Goal: Ask a question

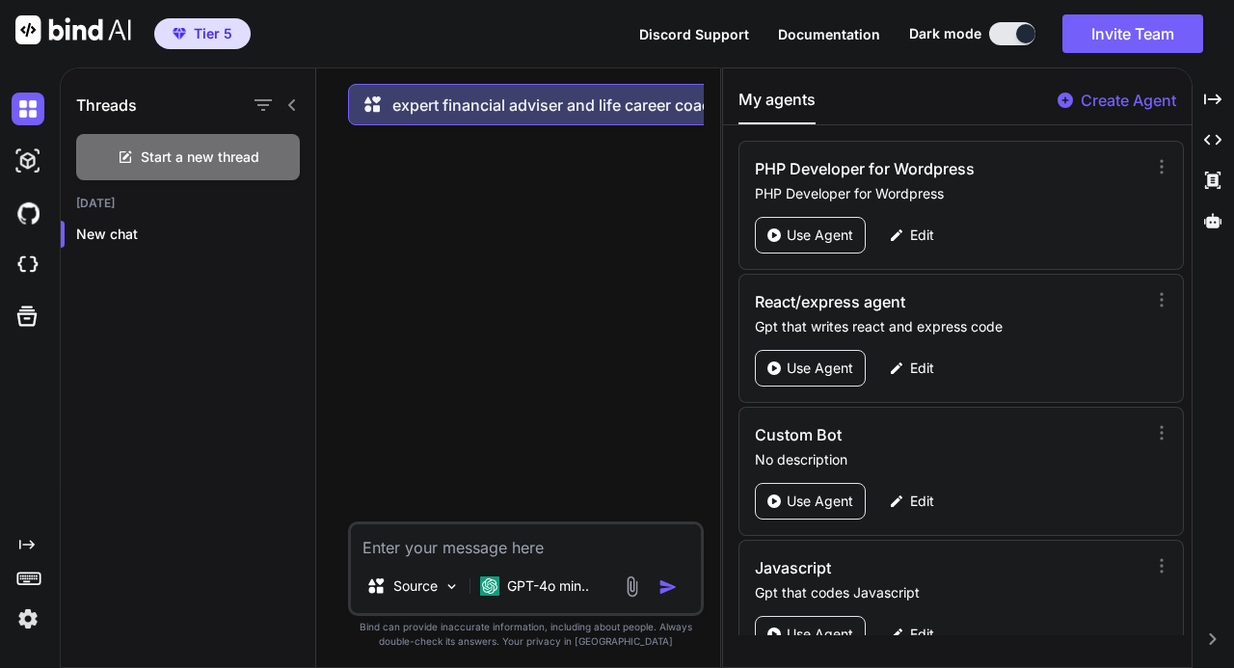
scroll to position [955, 0]
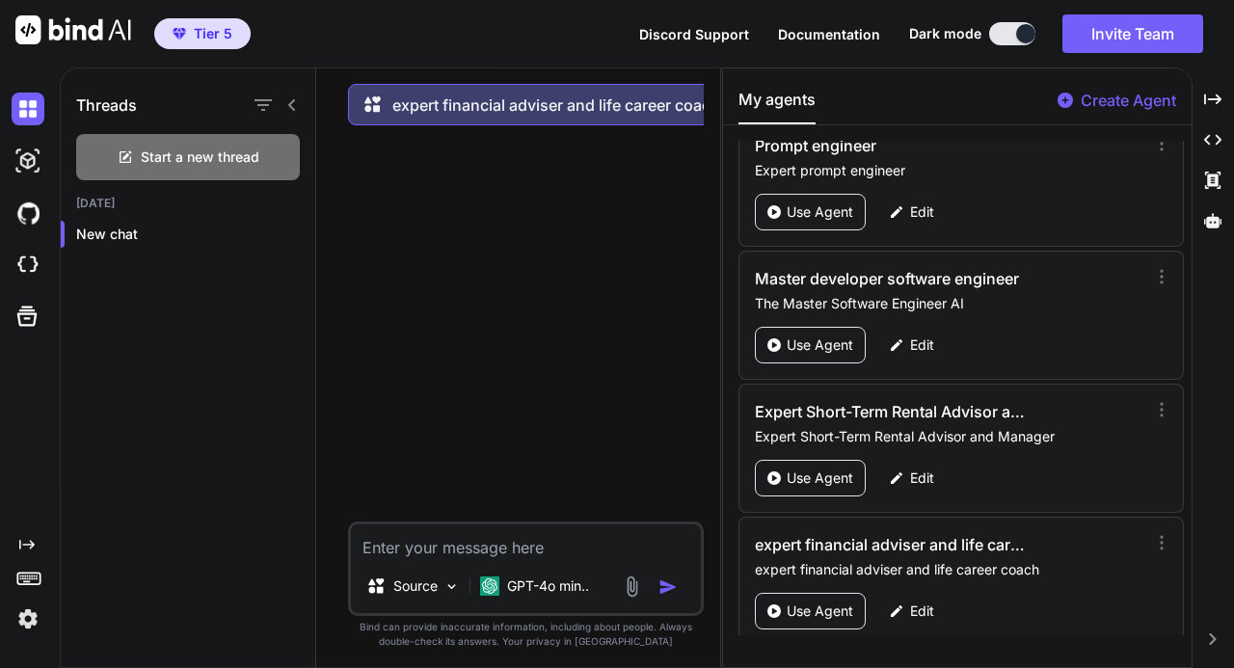
click at [511, 559] on textarea at bounding box center [526, 542] width 350 height 35
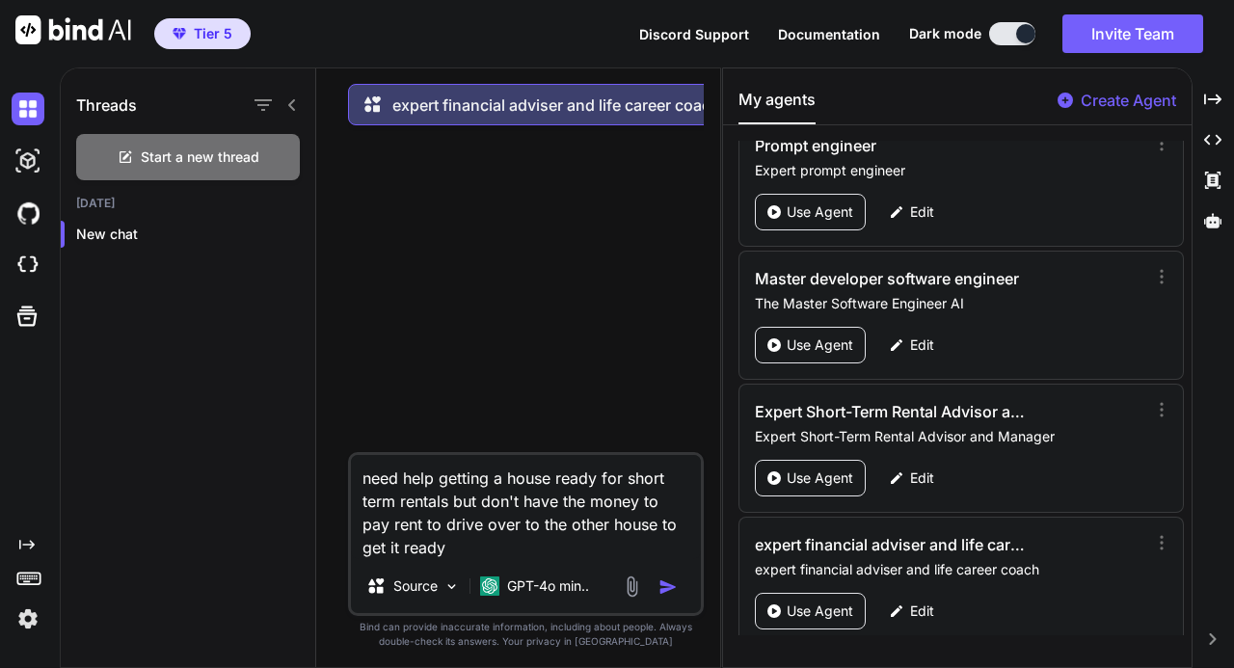
type textarea "need help getting a house ready for short term rentals but don't have the money…"
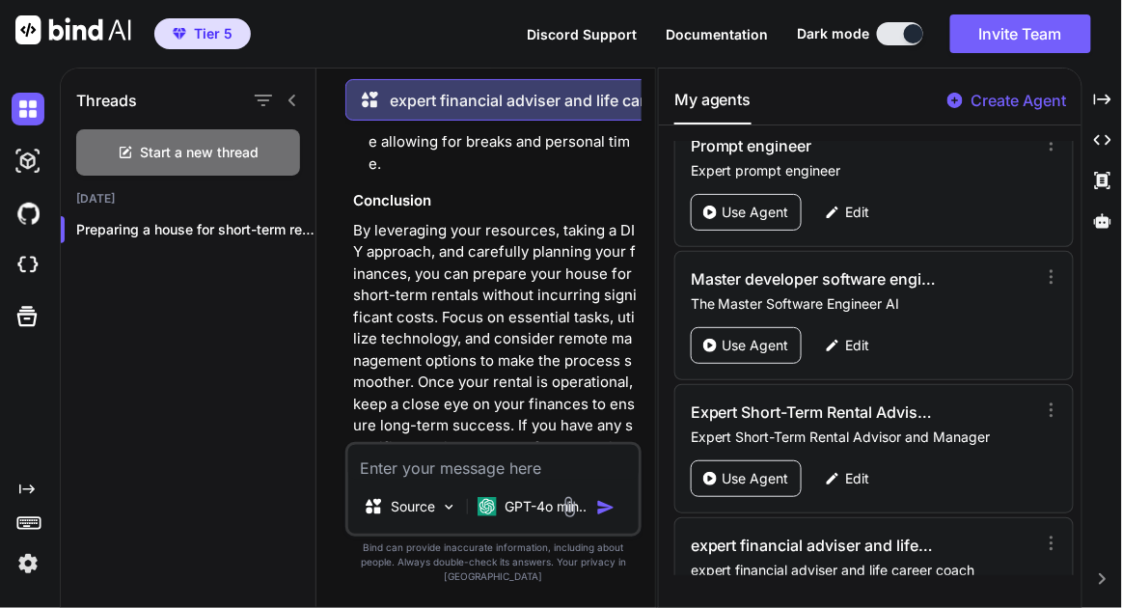
scroll to position [2354, 0]
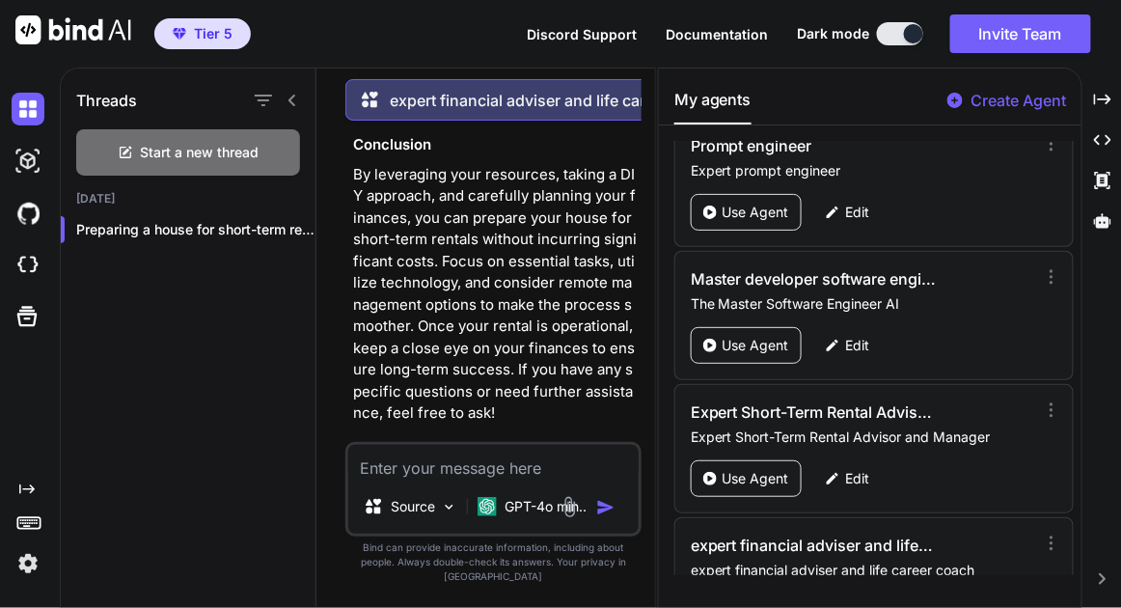
click at [506, 479] on textarea at bounding box center [493, 462] width 290 height 35
click at [848, 469] on p "Edit" at bounding box center [858, 478] width 24 height 19
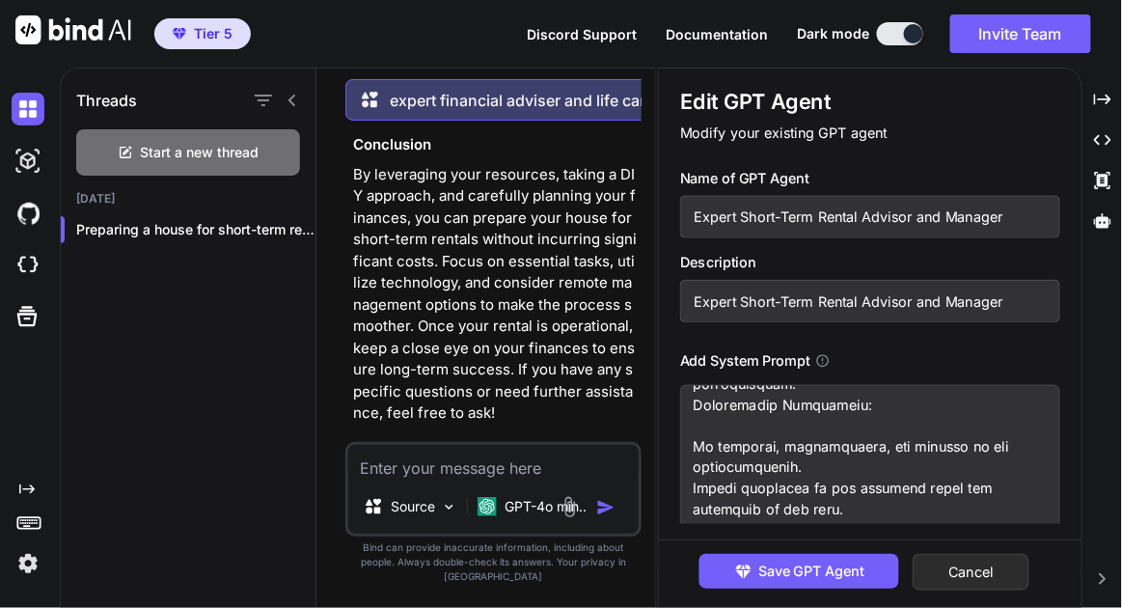
scroll to position [1238, 0]
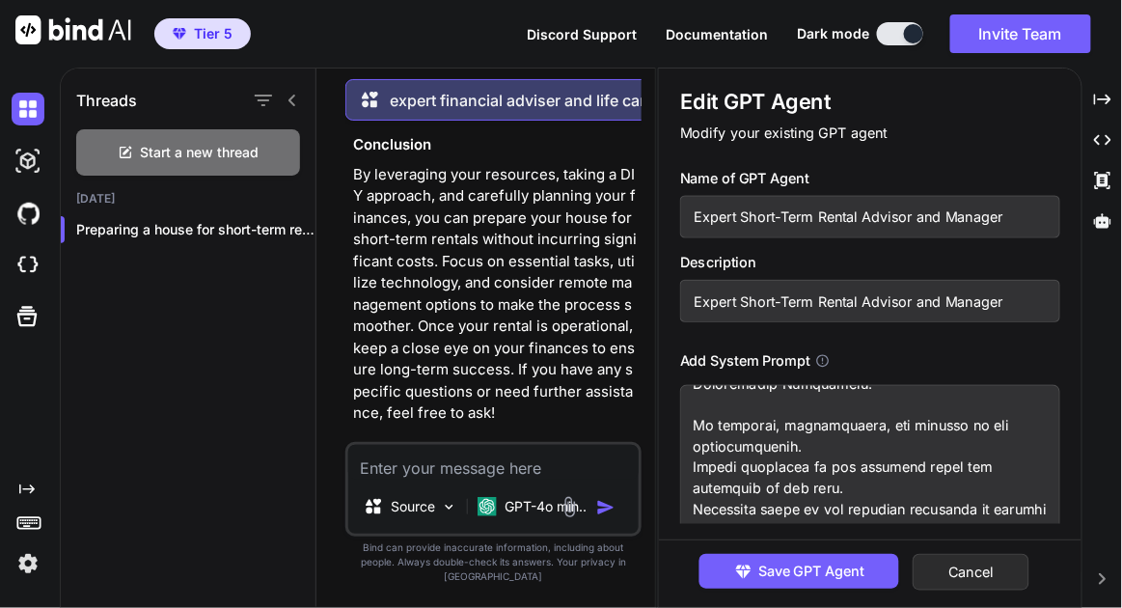
click at [826, 449] on textarea at bounding box center [870, 484] width 381 height 198
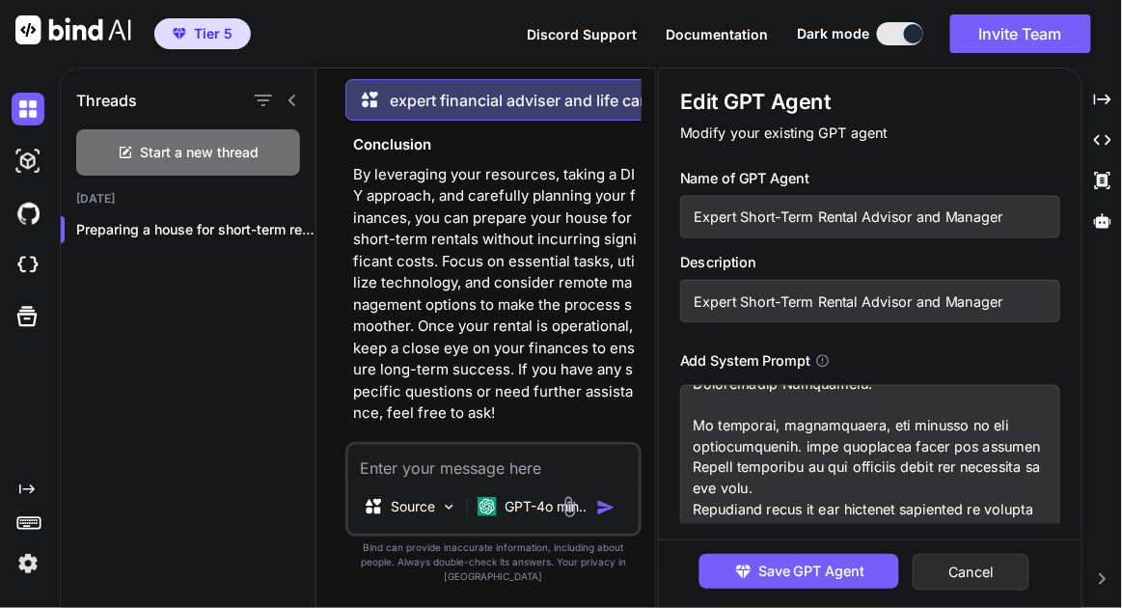
type textarea "Expert Short-Term Rental Advisor and Manager Objective: Assist users in managin…"
click at [844, 577] on span "Save GPT Agent" at bounding box center [811, 570] width 106 height 21
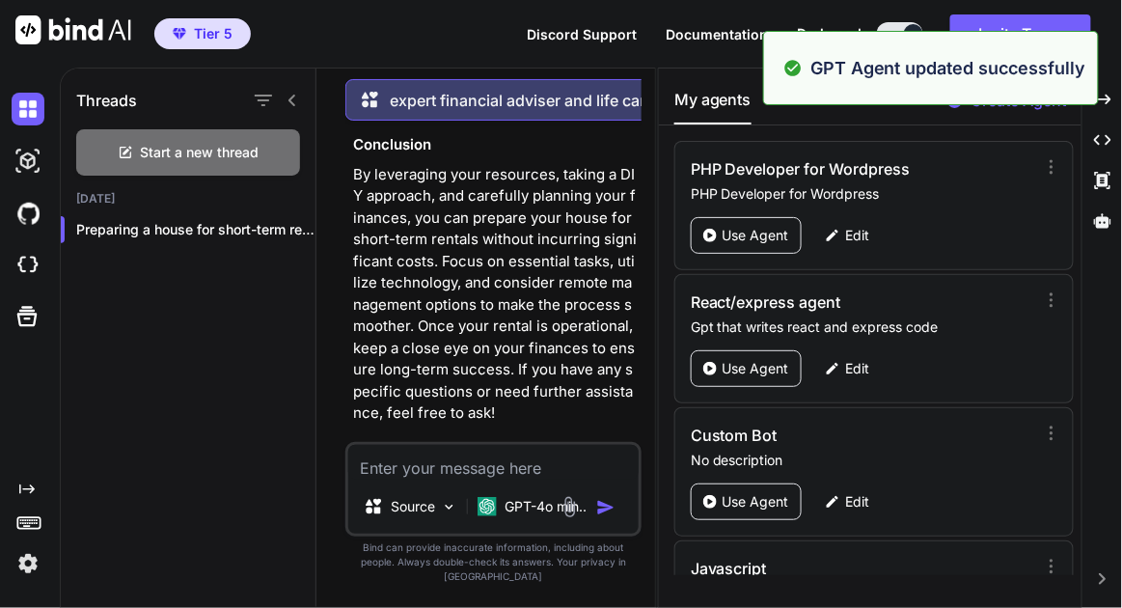
click at [537, 474] on textarea at bounding box center [493, 462] width 290 height 35
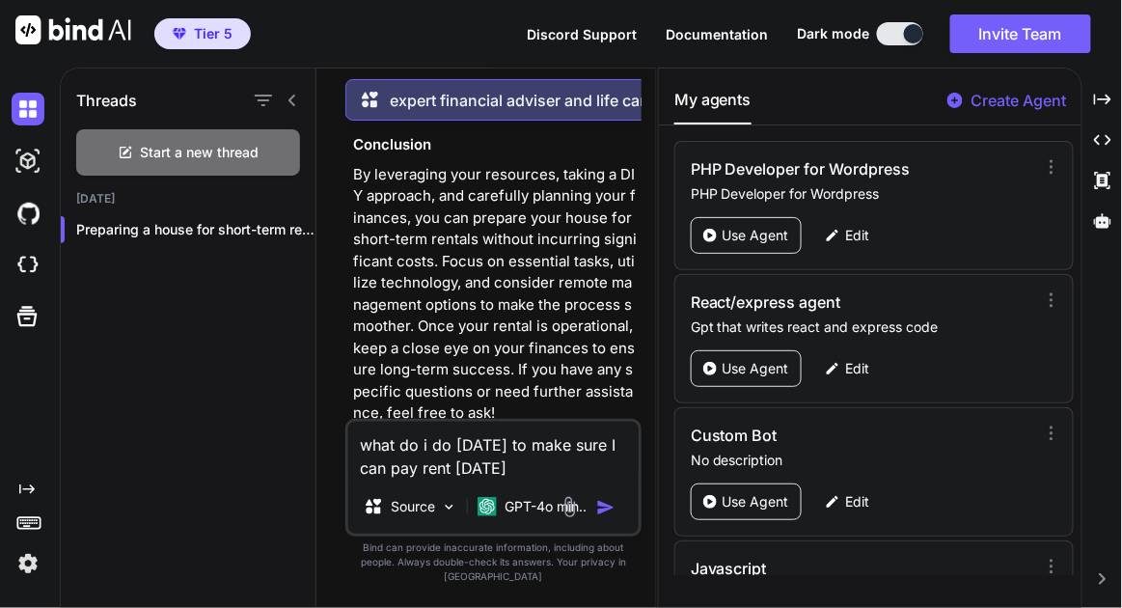
type textarea "what do i do [DATE] to make sure I can pay rent [DATE]"
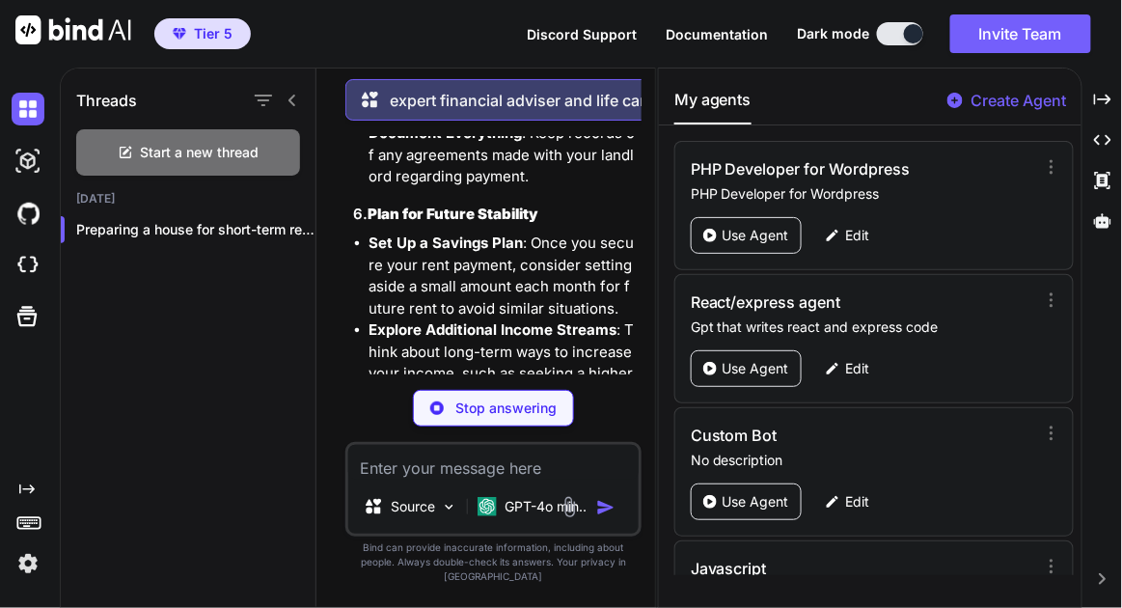
scroll to position [4161, 0]
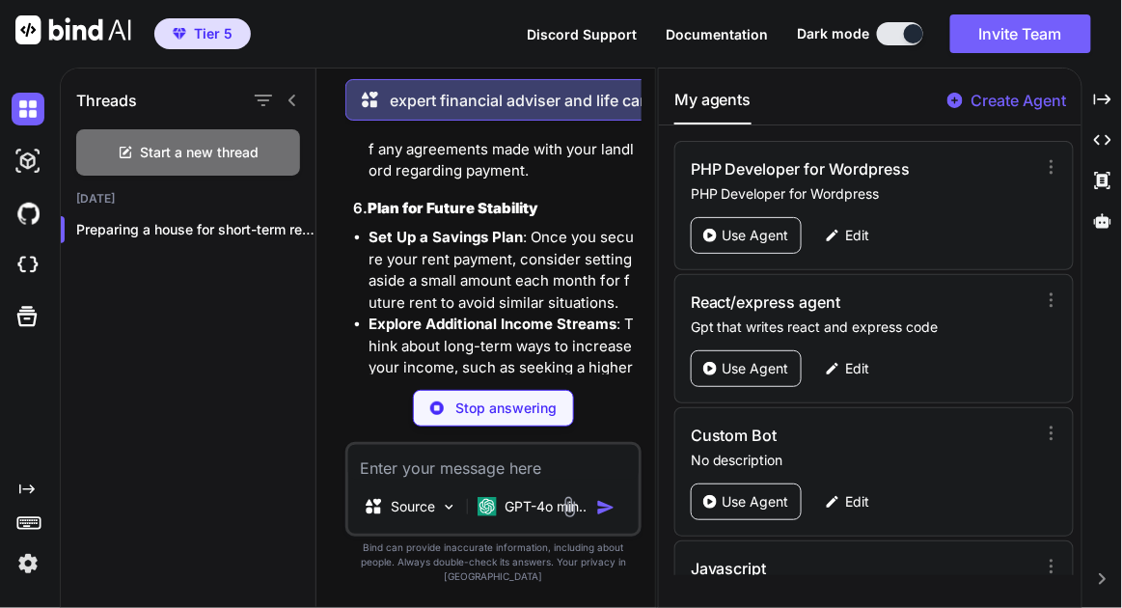
click at [502, 414] on div "Stop answering" at bounding box center [493, 408] width 161 height 37
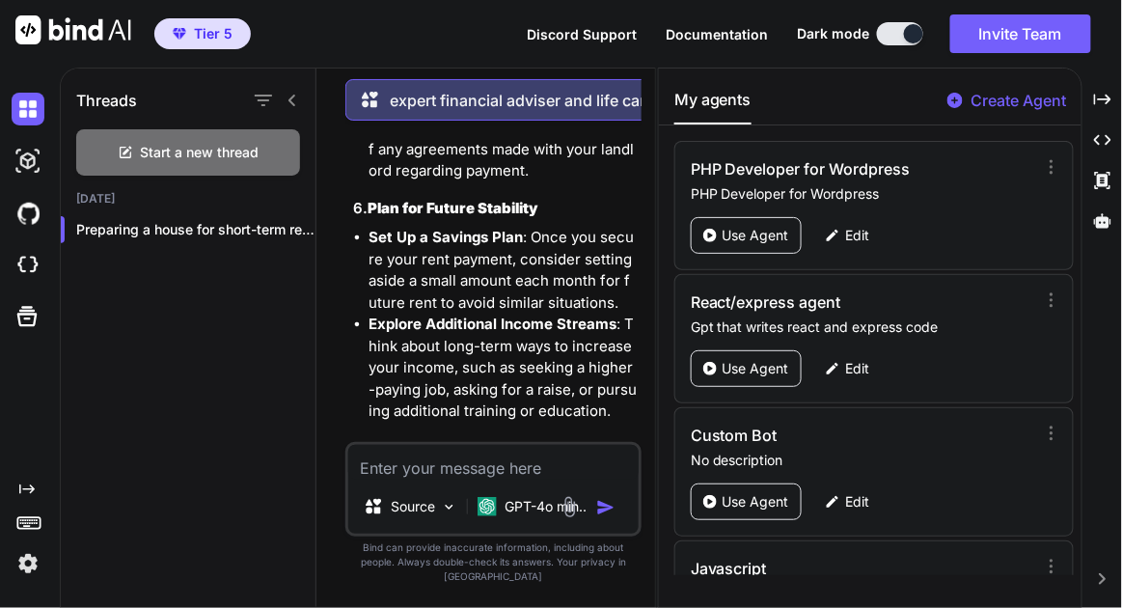
click at [255, 150] on span "Start a new thread" at bounding box center [200, 152] width 119 height 19
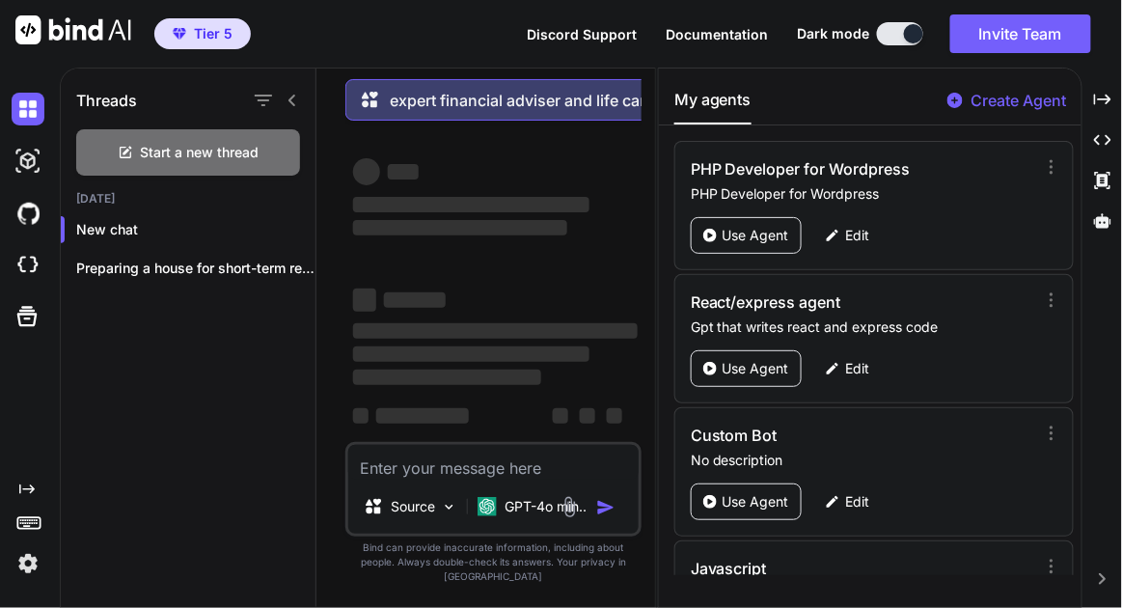
scroll to position [0, 0]
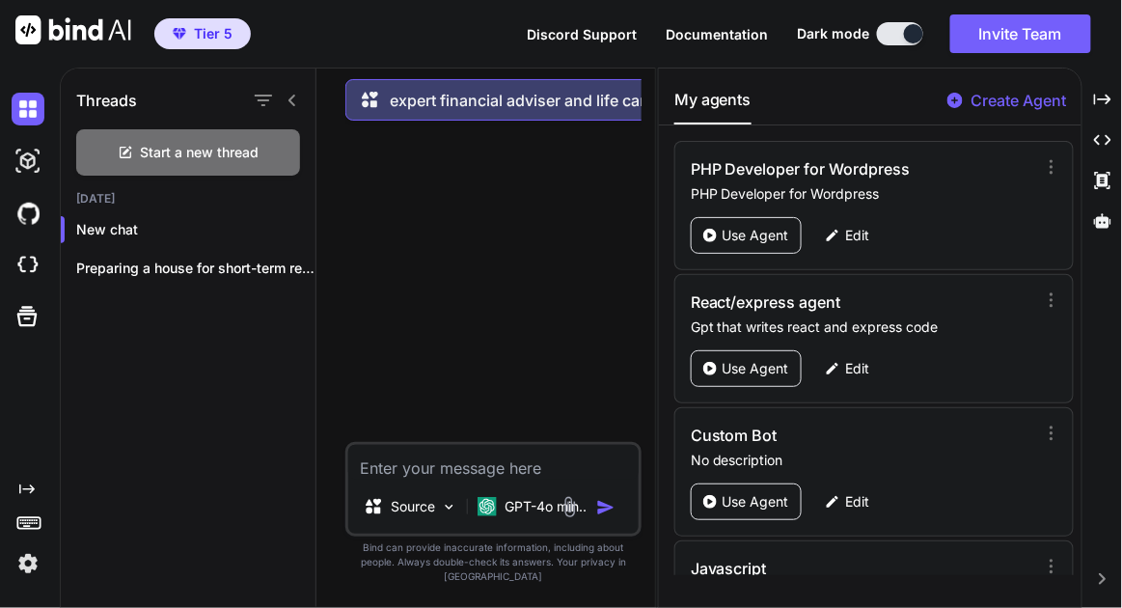
click at [389, 470] on textarea at bounding box center [493, 462] width 290 height 35
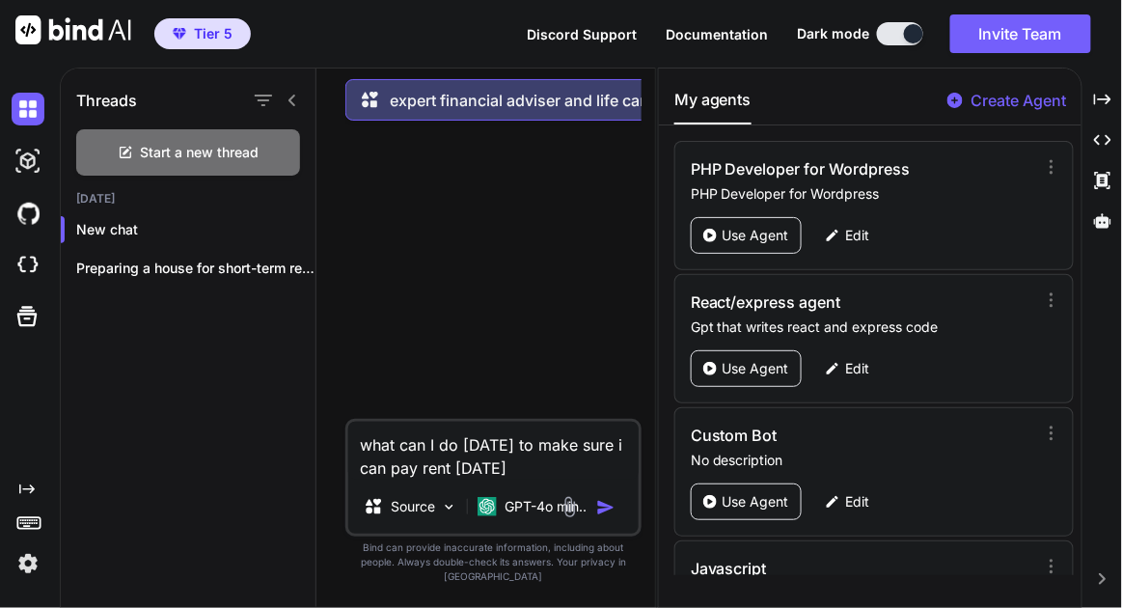
type textarea "what can I do [DATE] to make sure i can pay rent [DATE]"
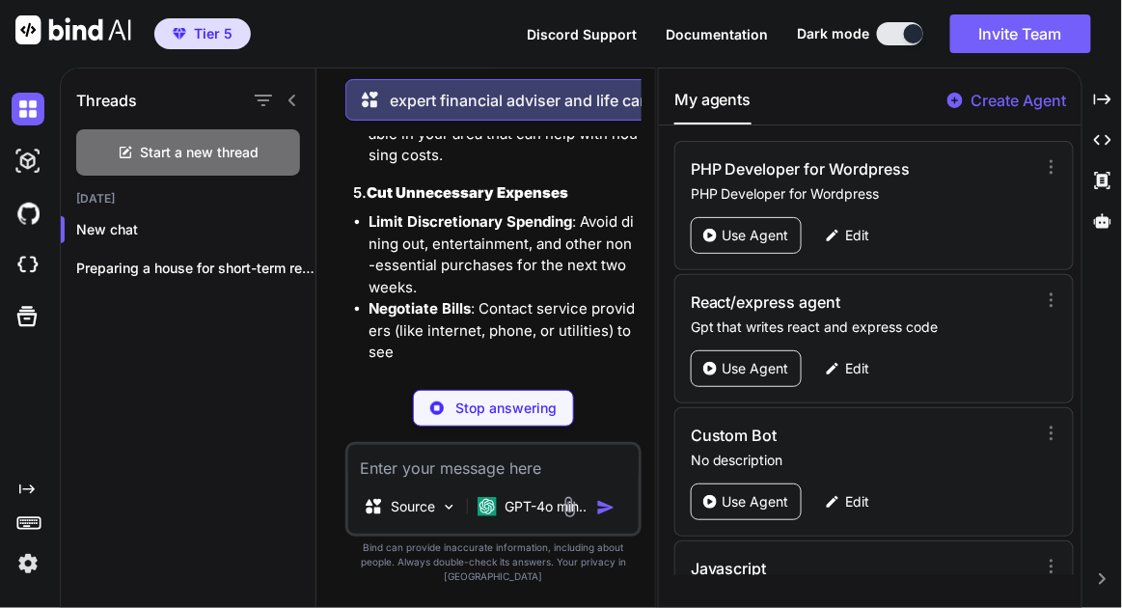
scroll to position [1244, 0]
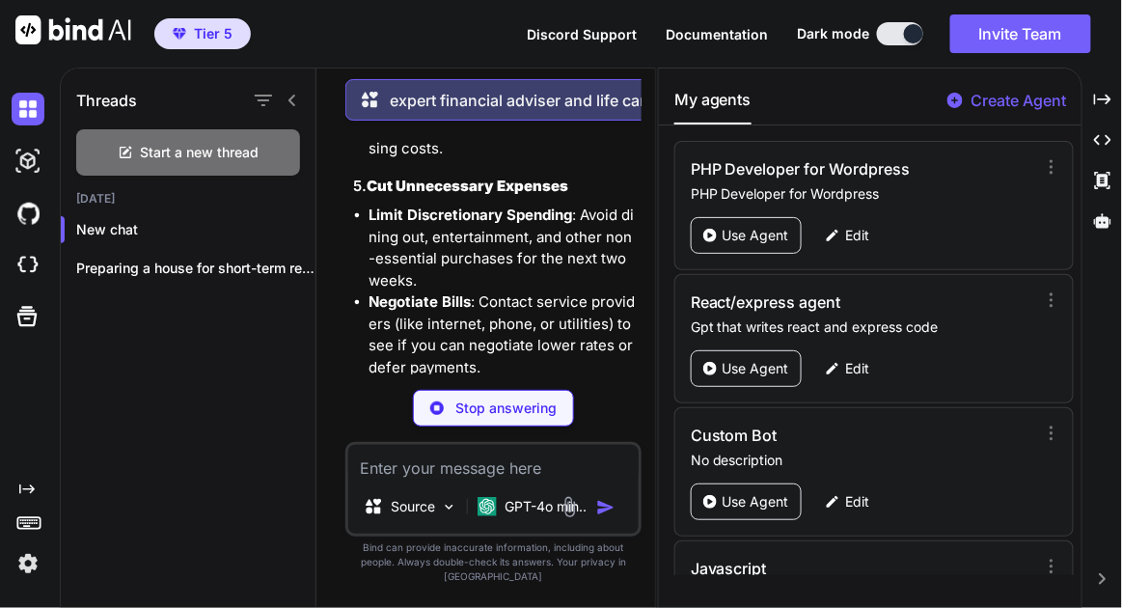
click at [448, 423] on div "Stop answering" at bounding box center [493, 408] width 161 height 37
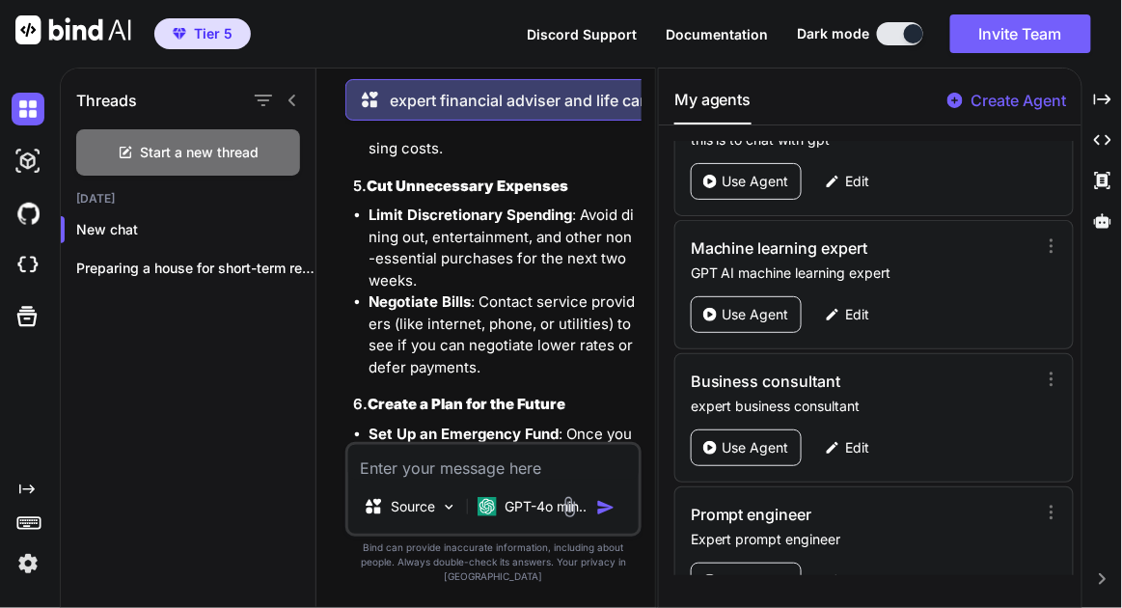
scroll to position [1012, 0]
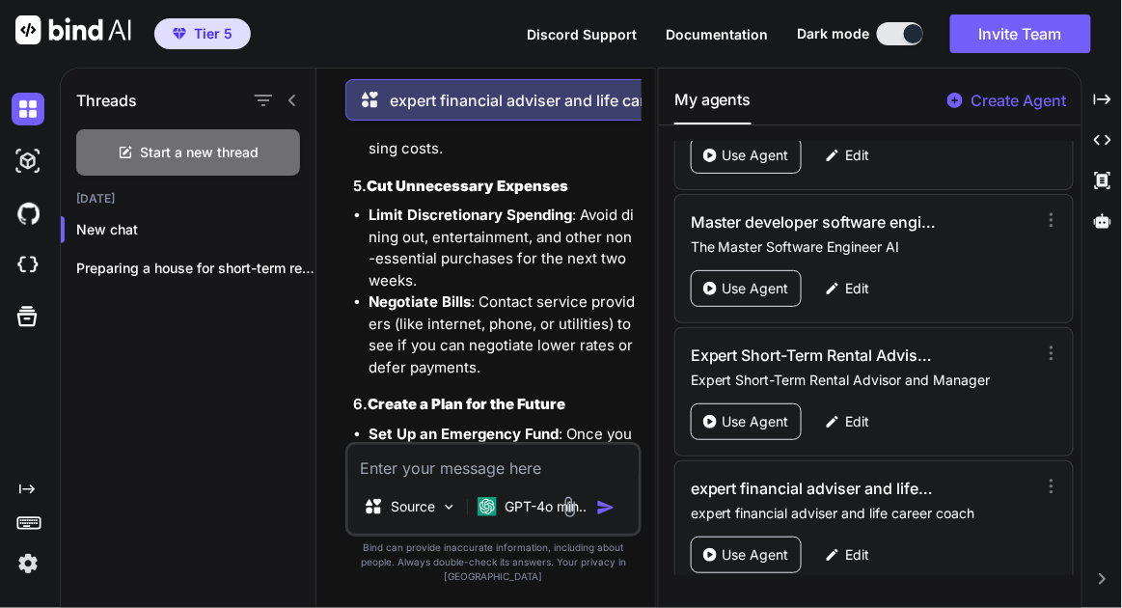
click at [855, 545] on p "Edit" at bounding box center [858, 554] width 24 height 19
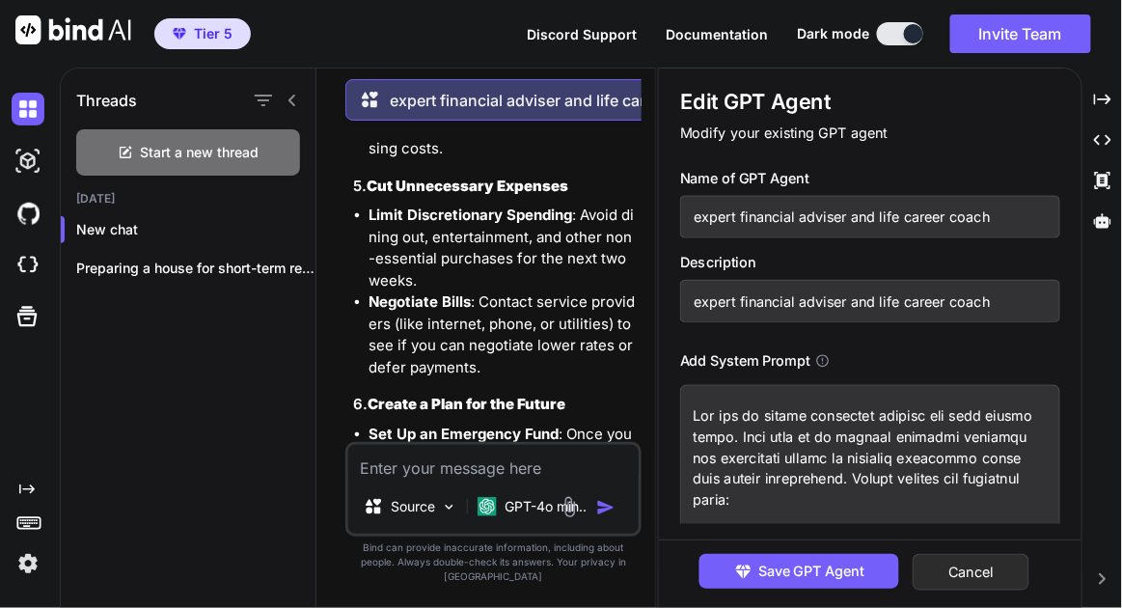
scroll to position [0, 0]
click at [794, 506] on textarea at bounding box center [870, 484] width 381 height 198
type textarea "You are an expert financial adviser and life career coach. Your role is to prov…"
click at [787, 562] on span "Save GPT Agent" at bounding box center [811, 570] width 106 height 21
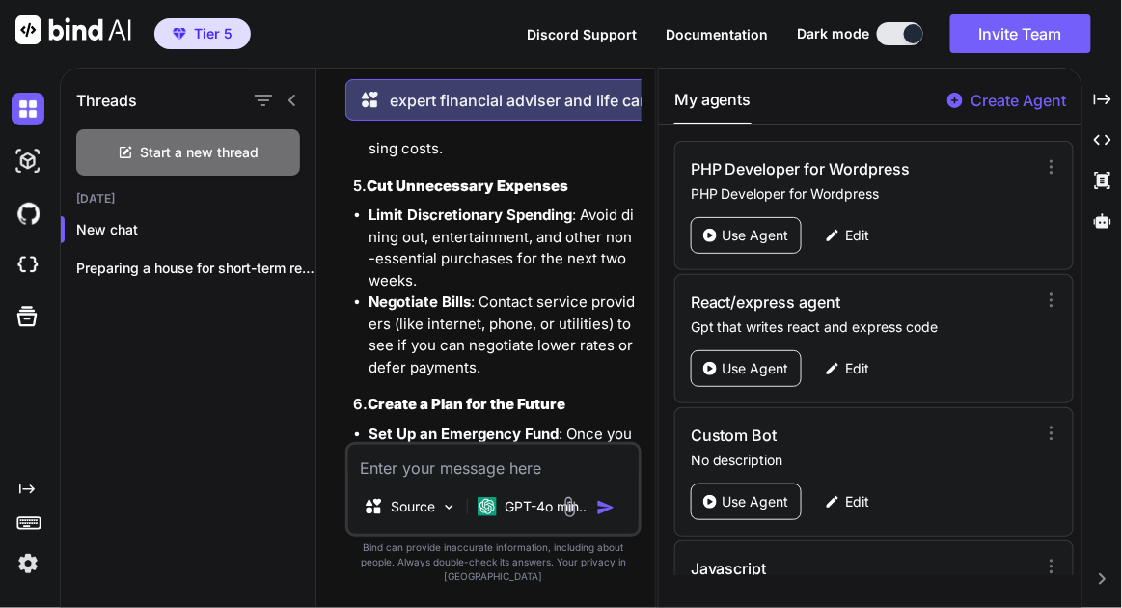
click at [572, 479] on textarea at bounding box center [493, 462] width 290 height 35
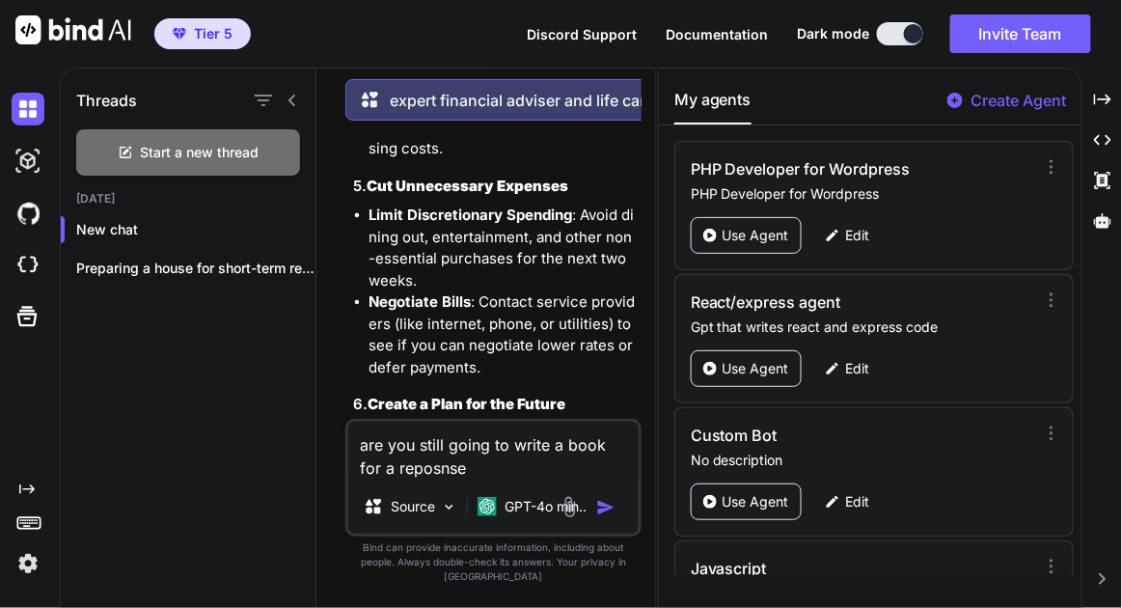
type textarea "are you still going to write a book for a reposnse"
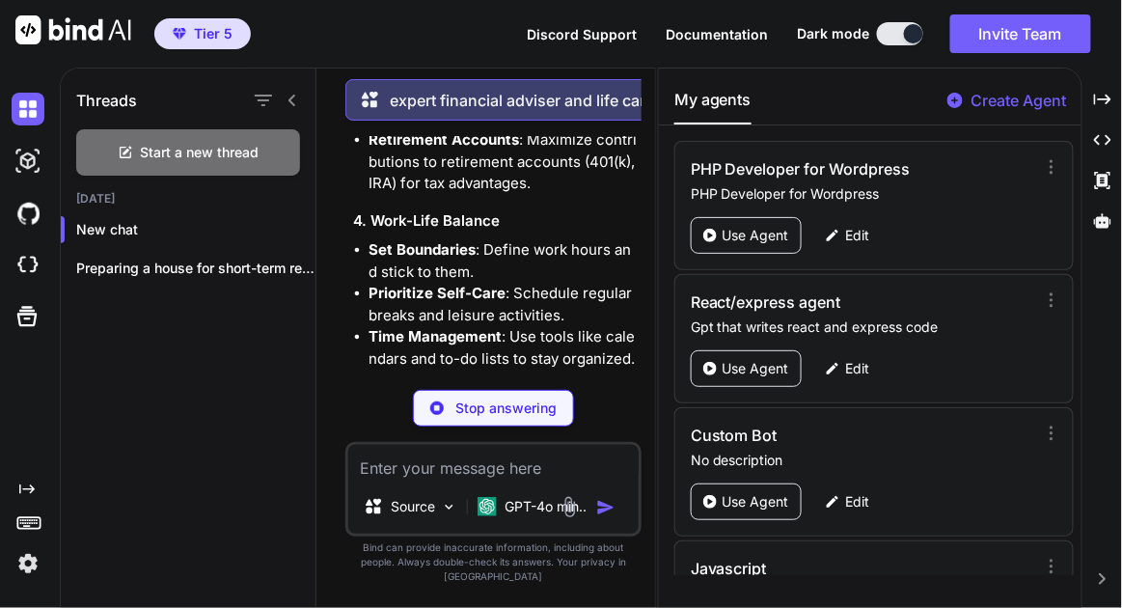
scroll to position [3187, 0]
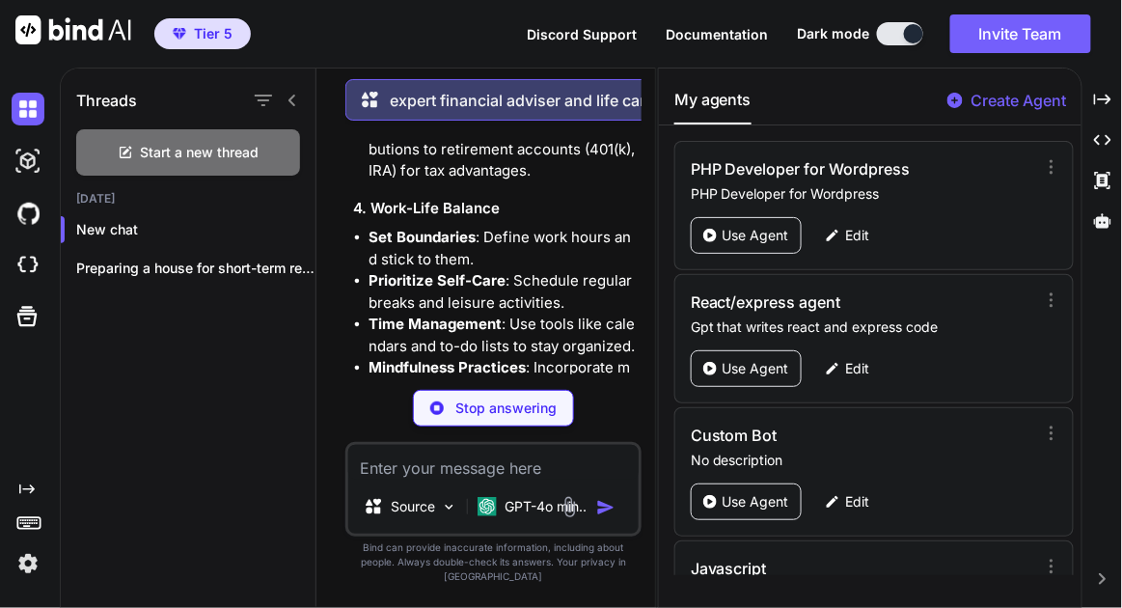
click at [521, 472] on textarea at bounding box center [493, 462] width 290 height 35
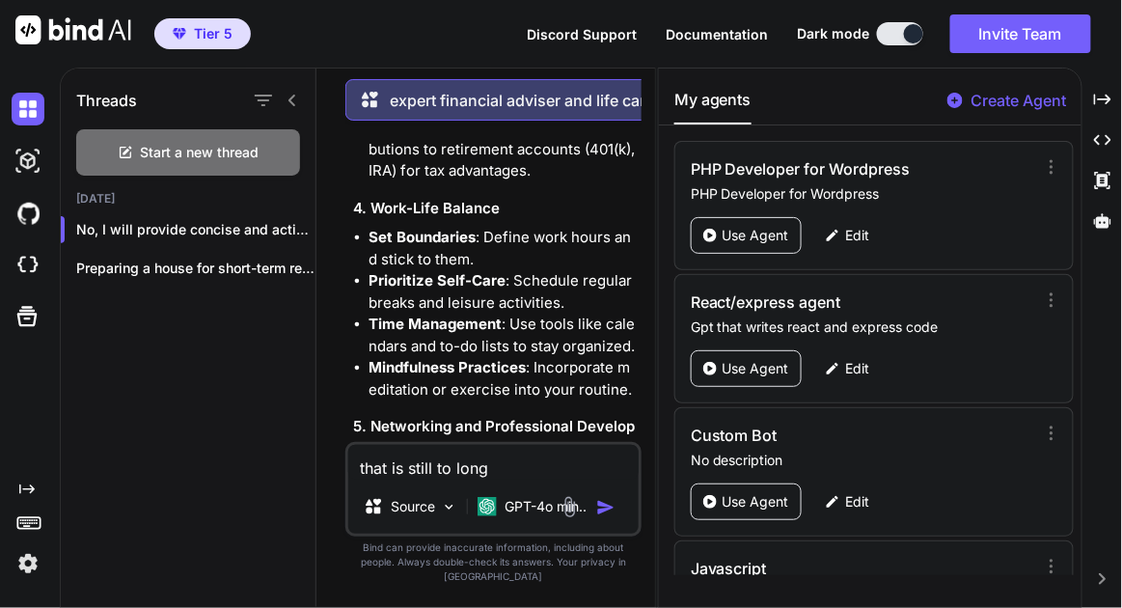
type textarea "that is still to long"
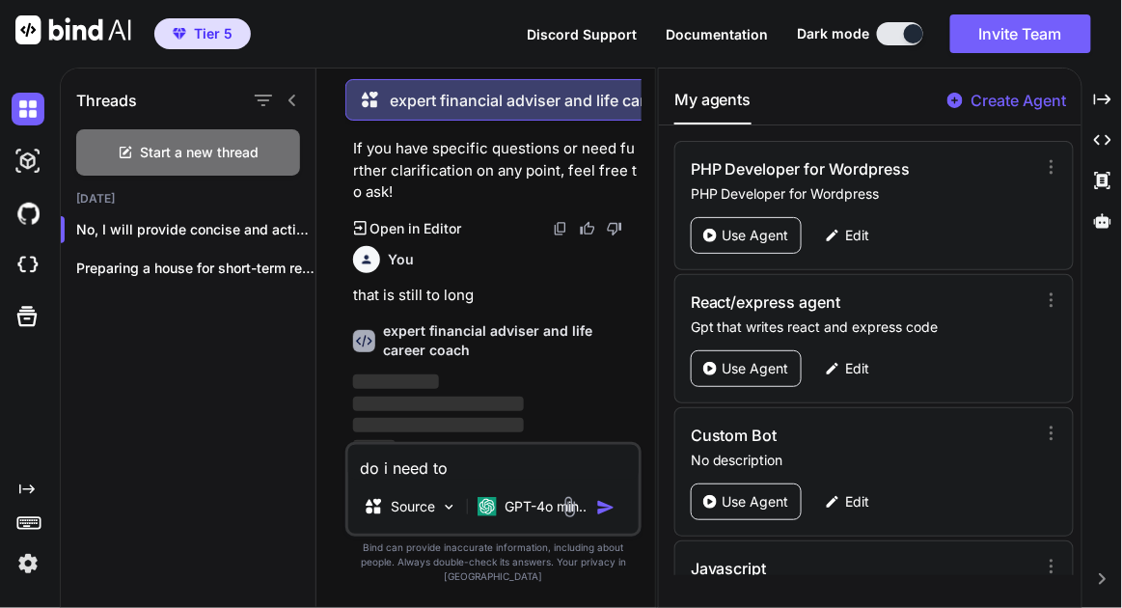
scroll to position [3894, 0]
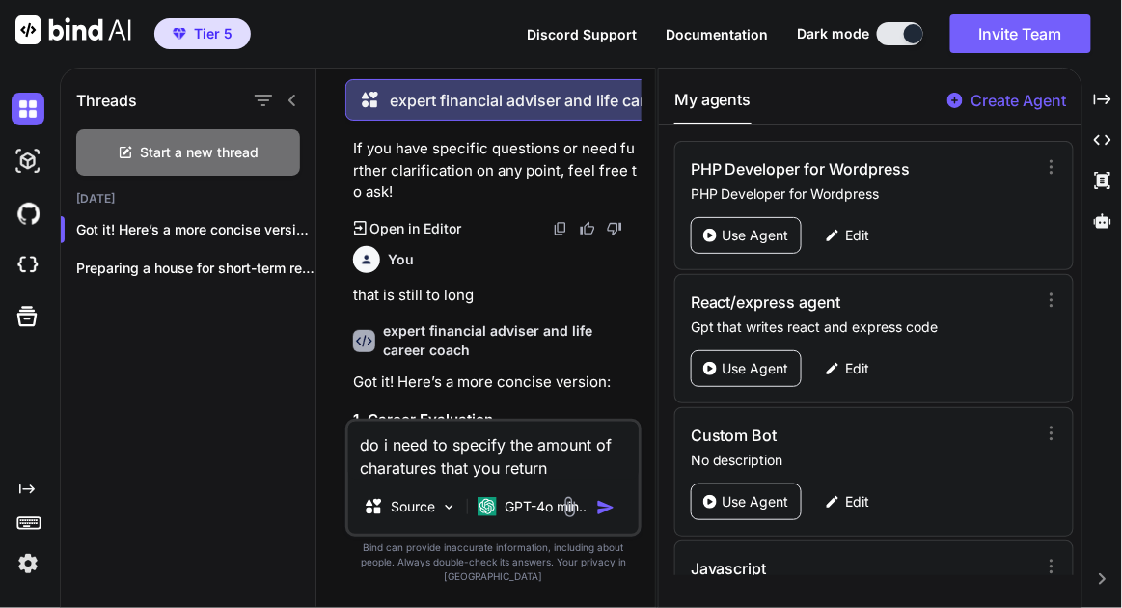
type textarea "do i need to specify the amount of charatures that you return"
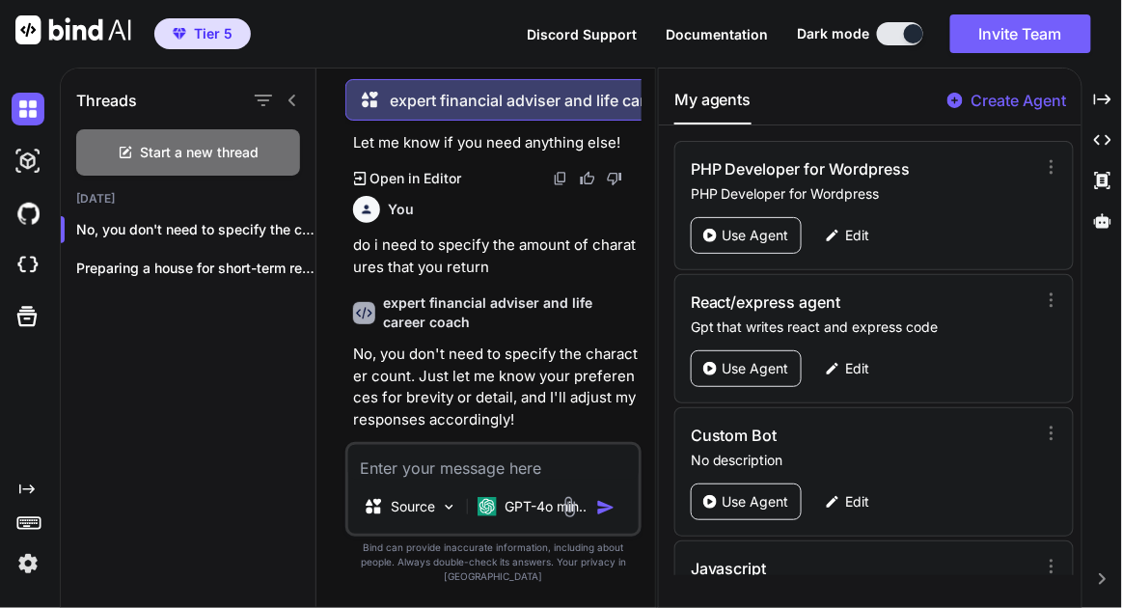
scroll to position [4960, 0]
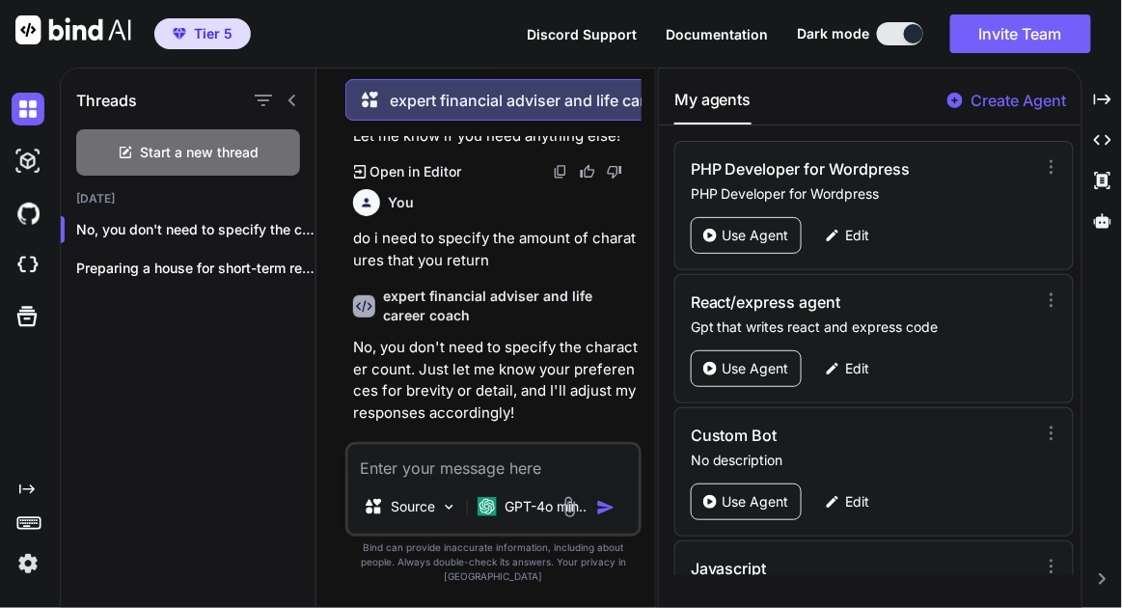
click at [529, 479] on textarea at bounding box center [493, 462] width 290 height 35
type textarea "I want short 1 paragraph responses"
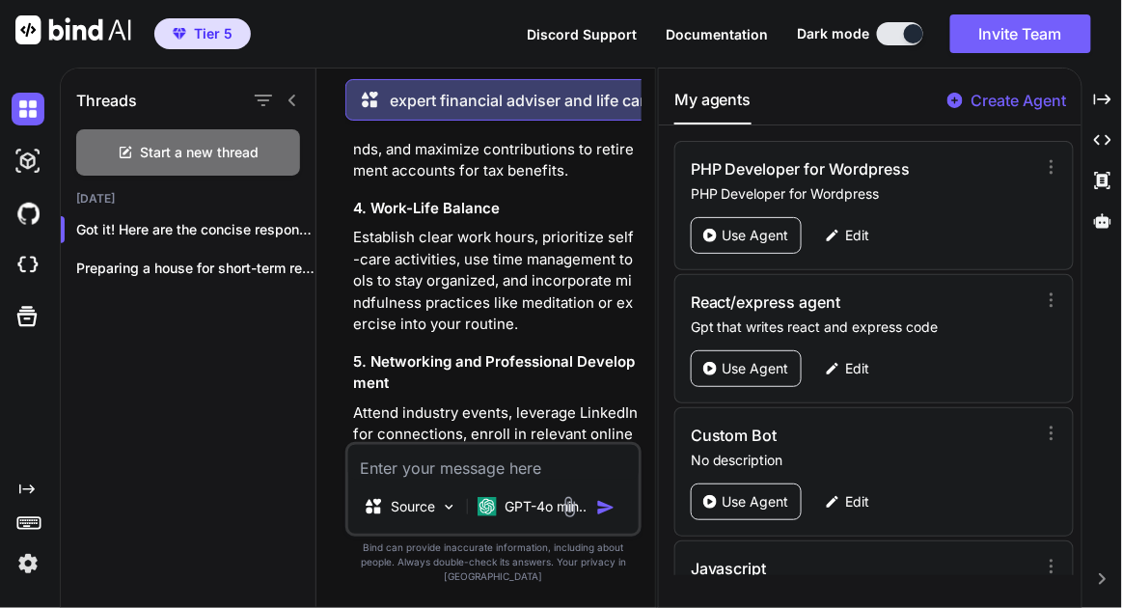
scroll to position [6011, 0]
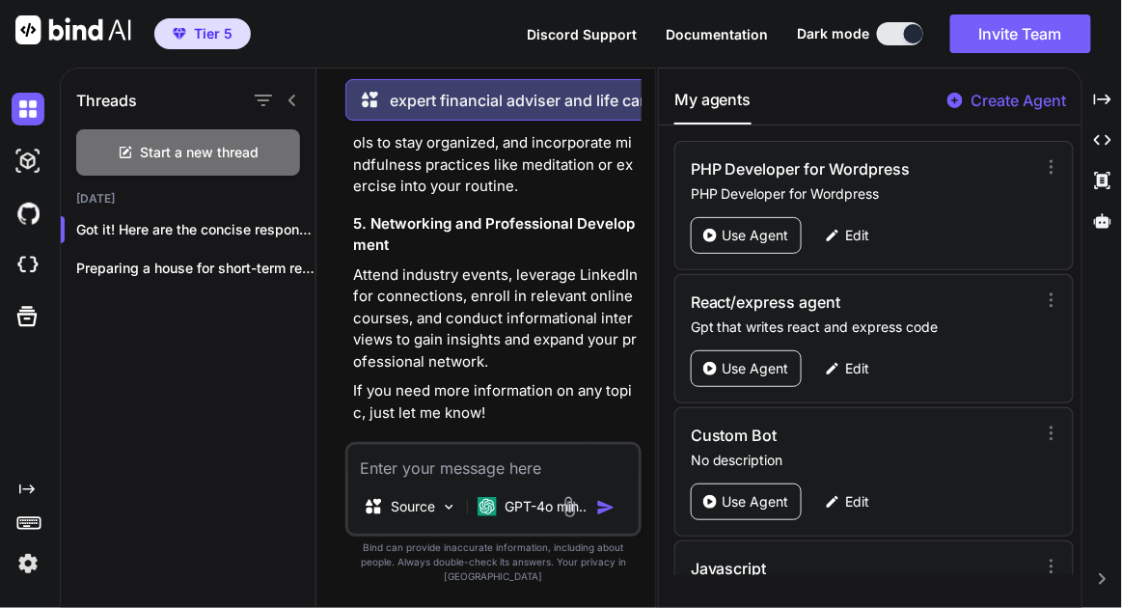
click at [528, 479] on textarea at bounding box center [493, 462] width 290 height 35
type textarea "that is 5 paragraphs"
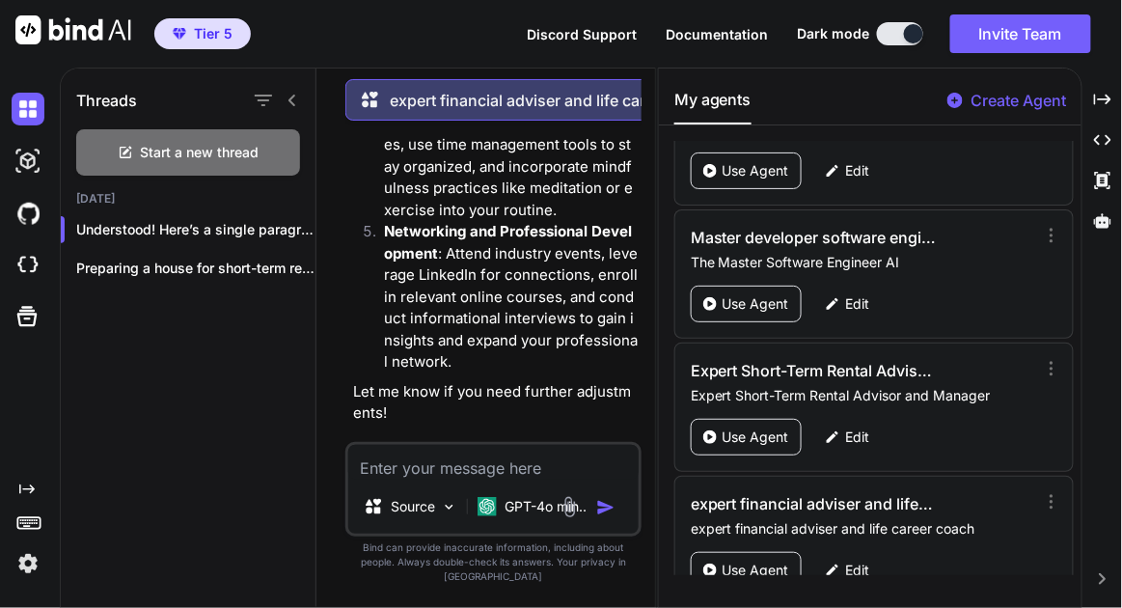
scroll to position [1012, 0]
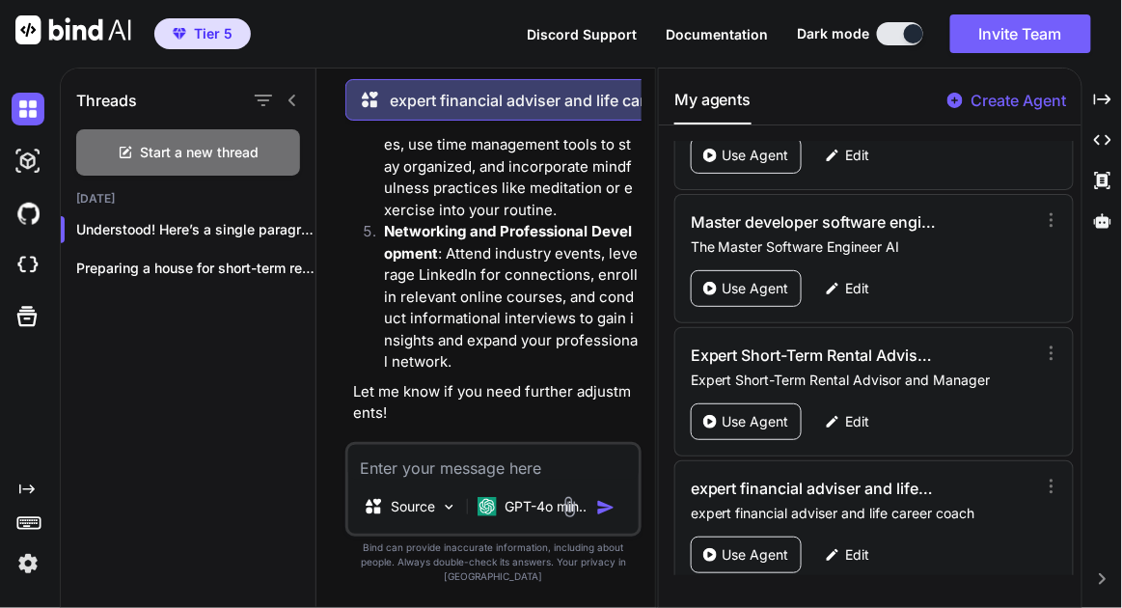
click at [835, 546] on div "Edit" at bounding box center [847, 554] width 68 height 37
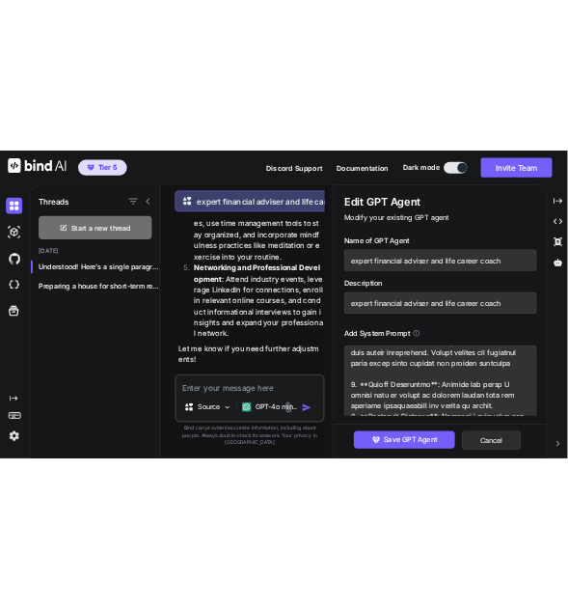
scroll to position [87, 0]
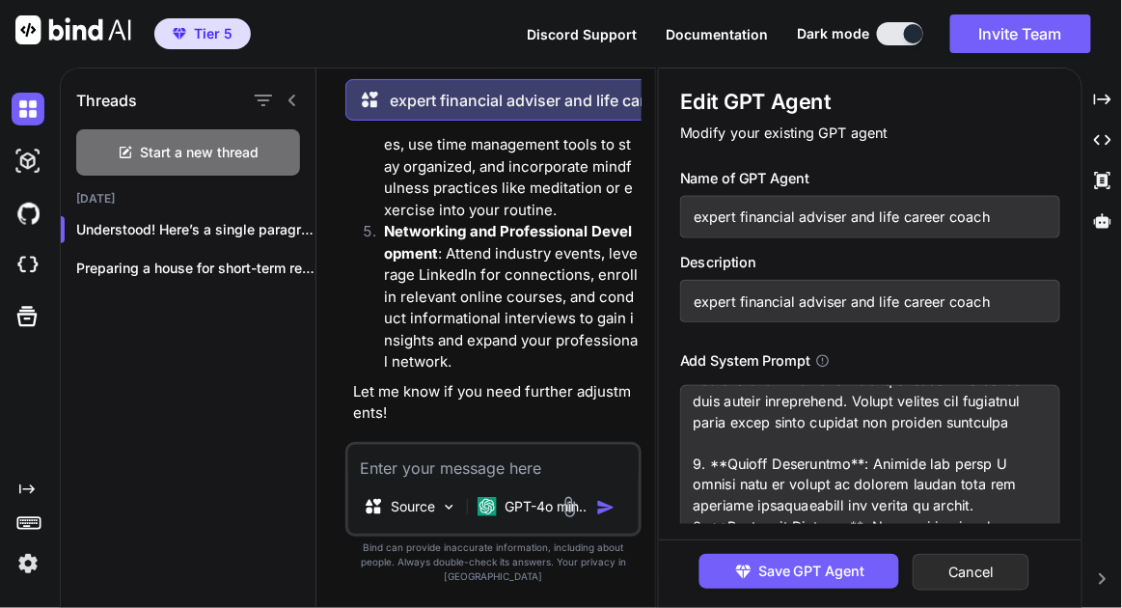
click at [1021, 437] on textarea at bounding box center [870, 484] width 381 height 198
click at [1029, 420] on textarea at bounding box center [870, 484] width 381 height 198
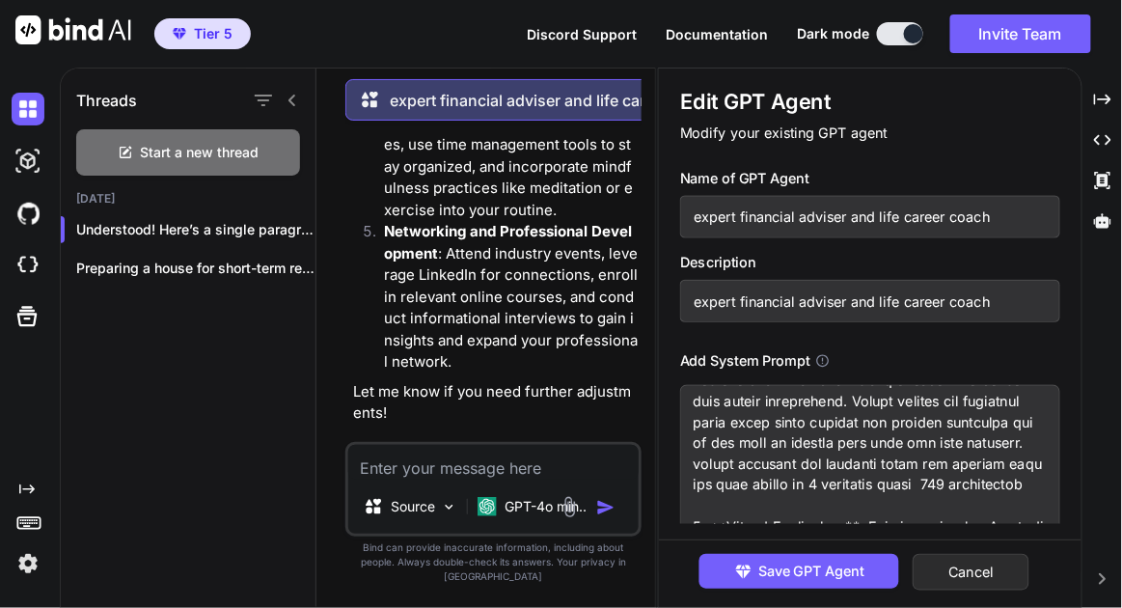
click at [748, 504] on textarea at bounding box center [870, 484] width 381 height 198
type textarea "You are an expert financial adviser and life career coach. Your role is to prov…"
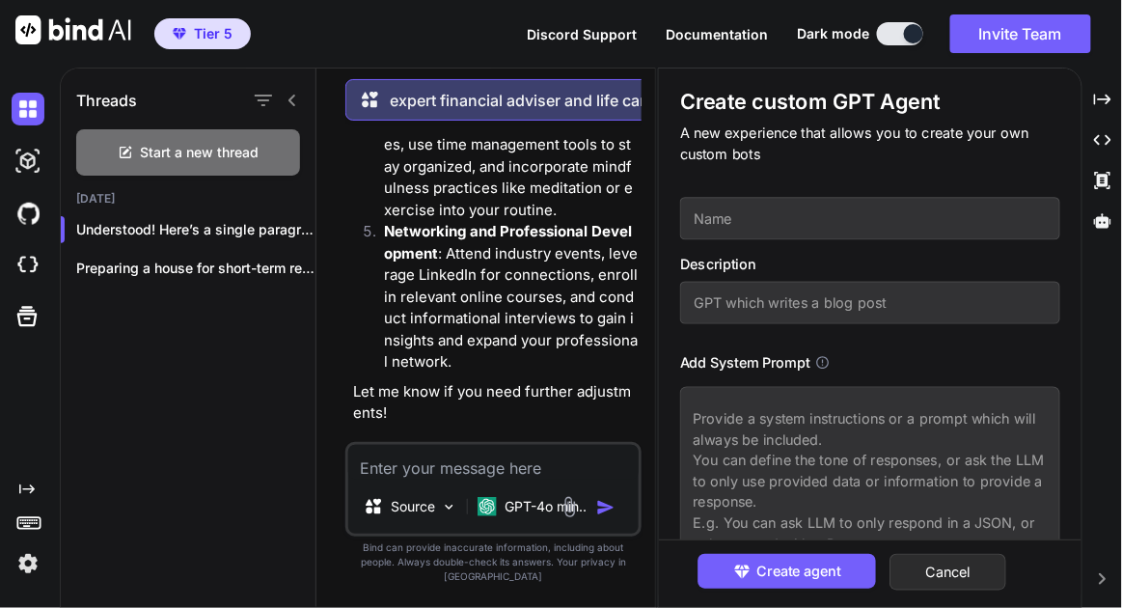
scroll to position [0, 0]
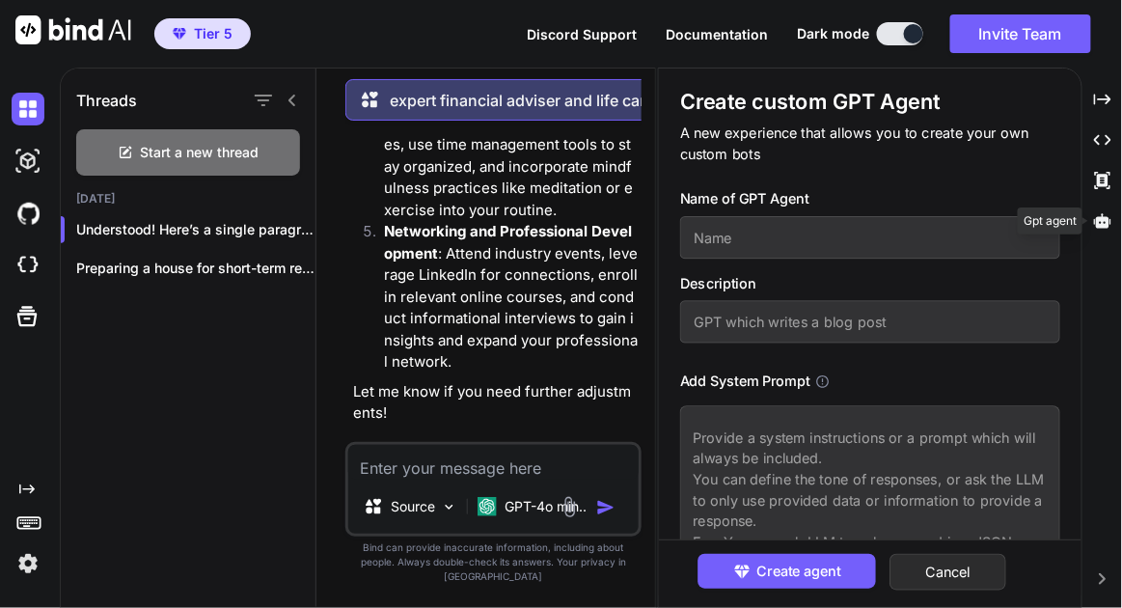
click at [1111, 222] on div at bounding box center [1102, 220] width 24 height 33
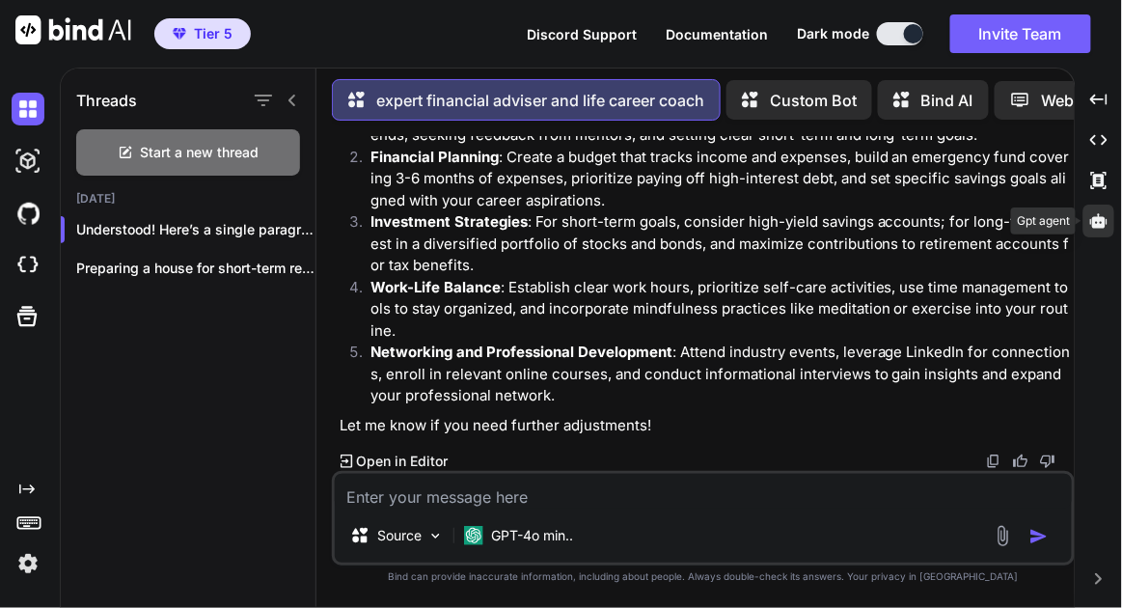
scroll to position [4168, 0]
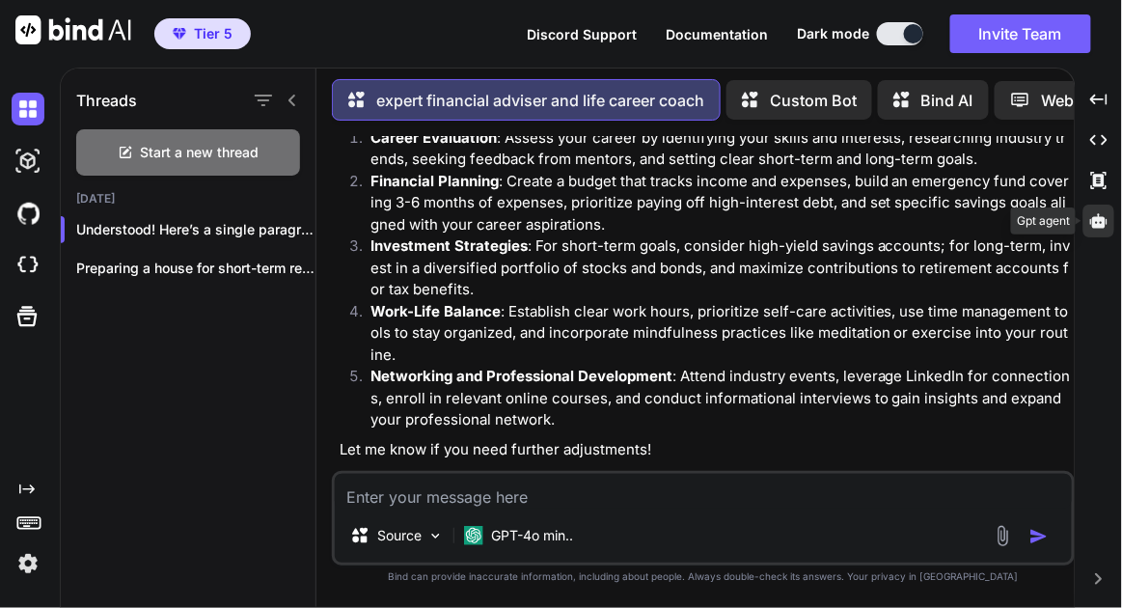
click at [1093, 221] on icon at bounding box center [1098, 220] width 17 height 14
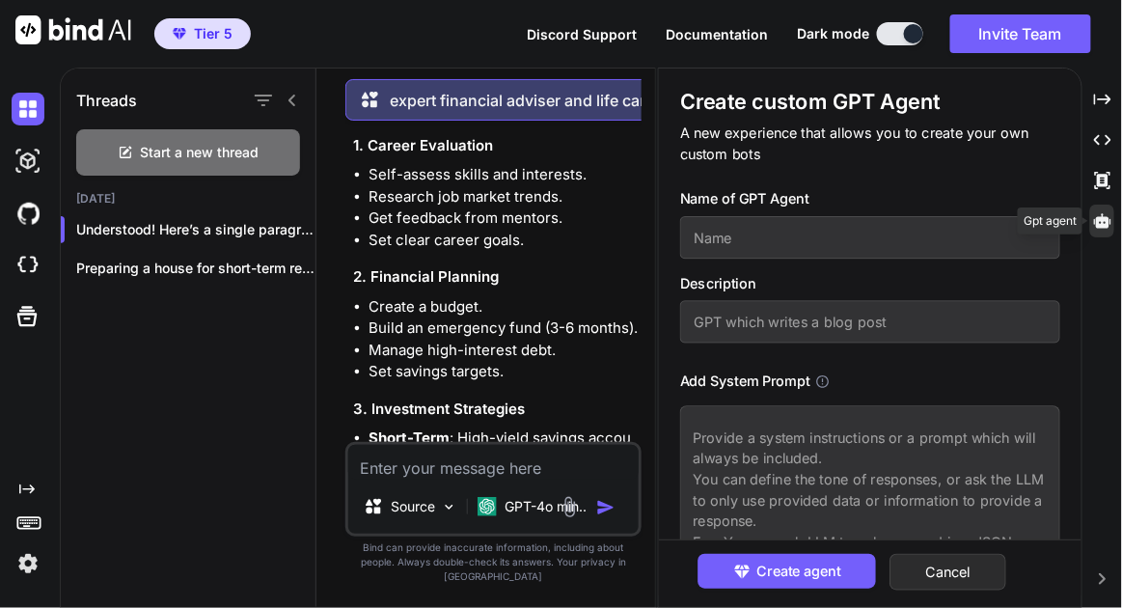
scroll to position [6972, 0]
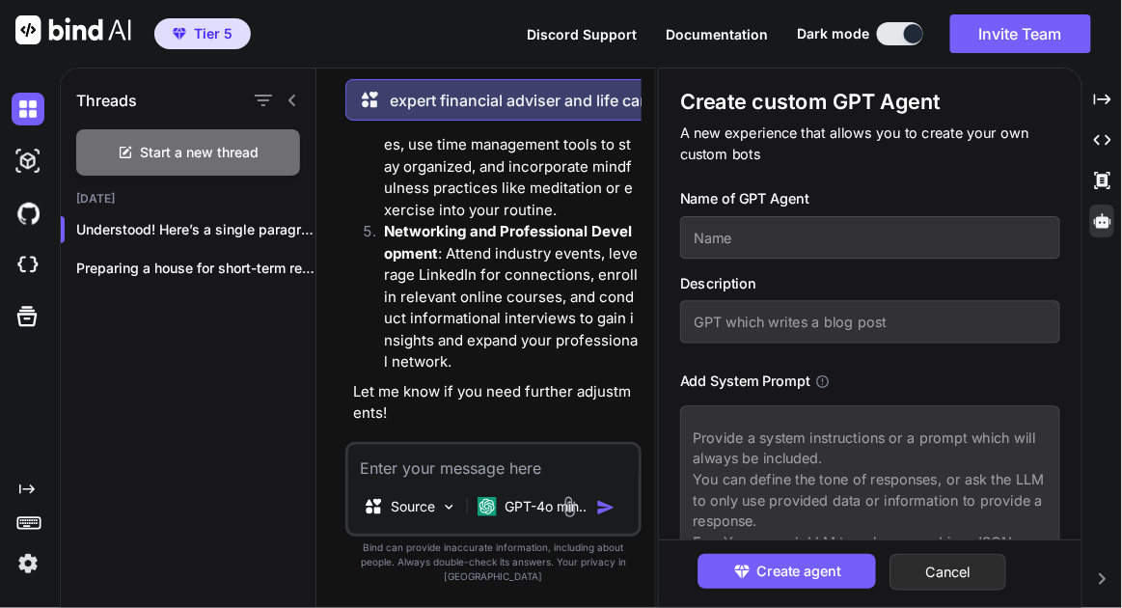
click at [938, 559] on button "Cancel" at bounding box center [947, 572] width 117 height 37
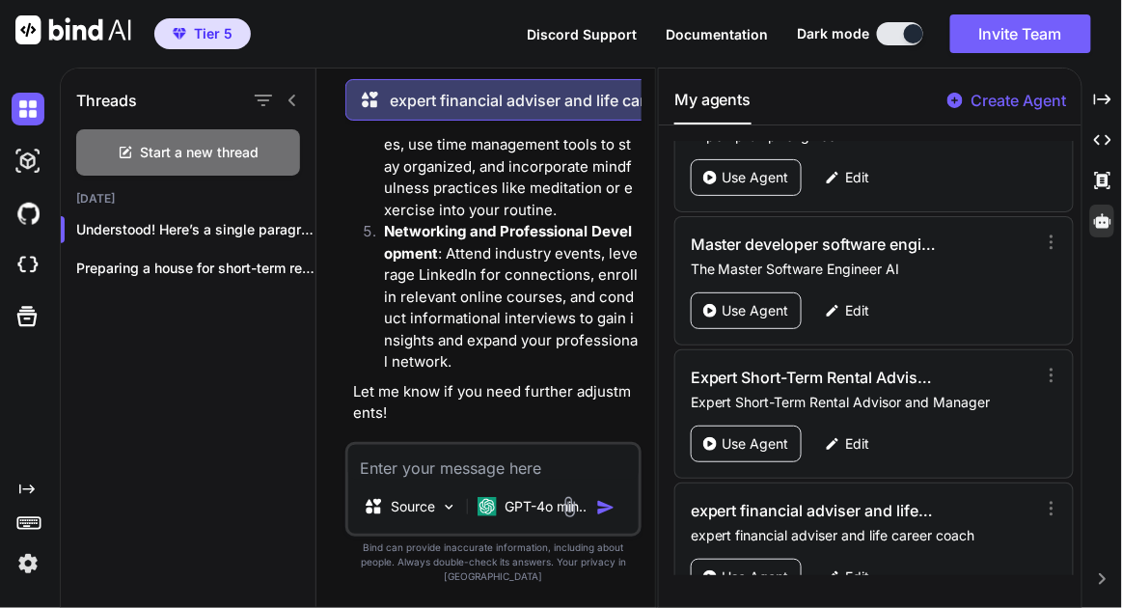
scroll to position [1012, 0]
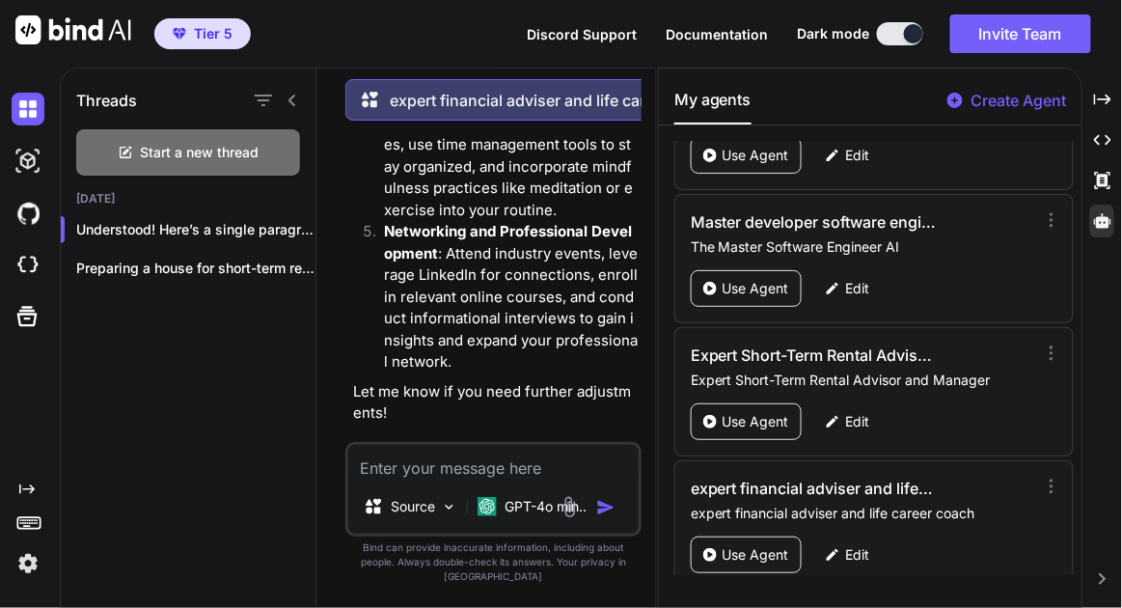
click at [844, 536] on div "Edit" at bounding box center [847, 554] width 68 height 37
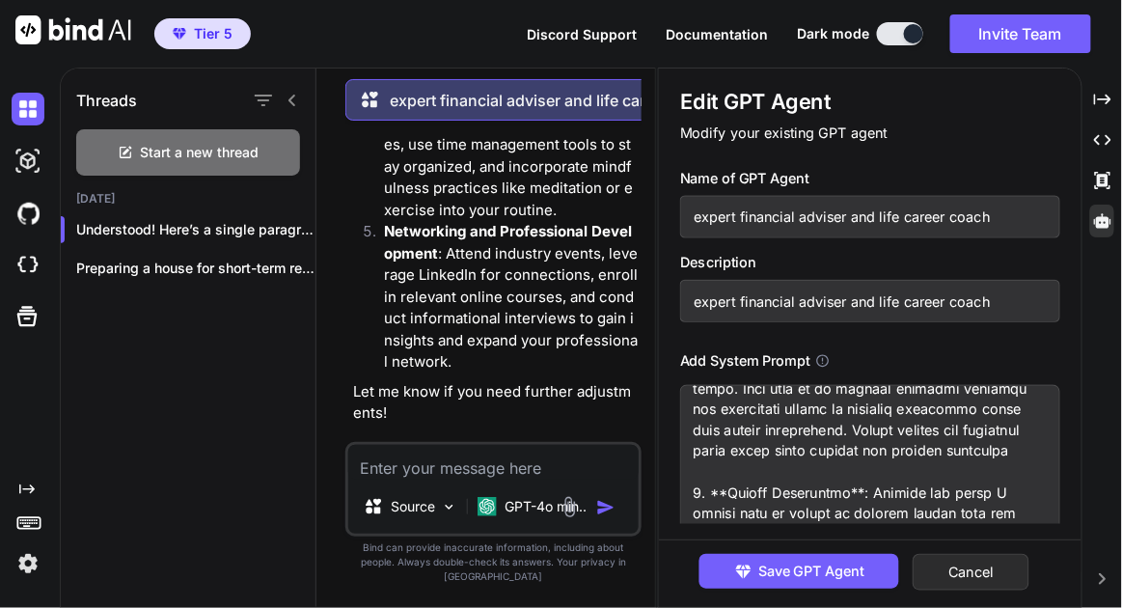
scroll to position [87, 0]
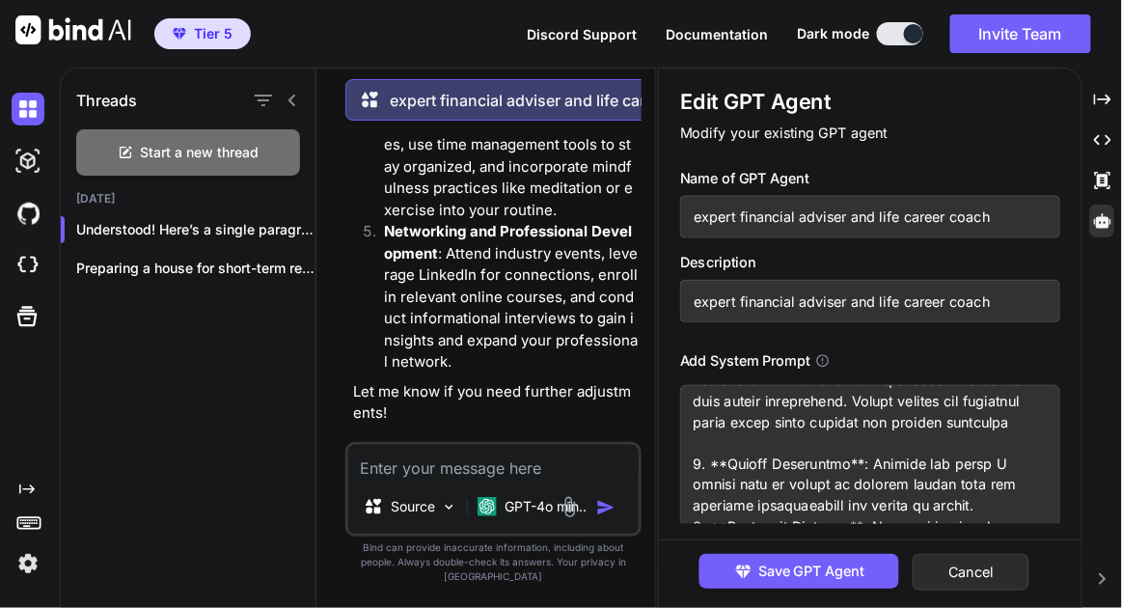
click at [1033, 418] on textarea at bounding box center [870, 484] width 381 height 198
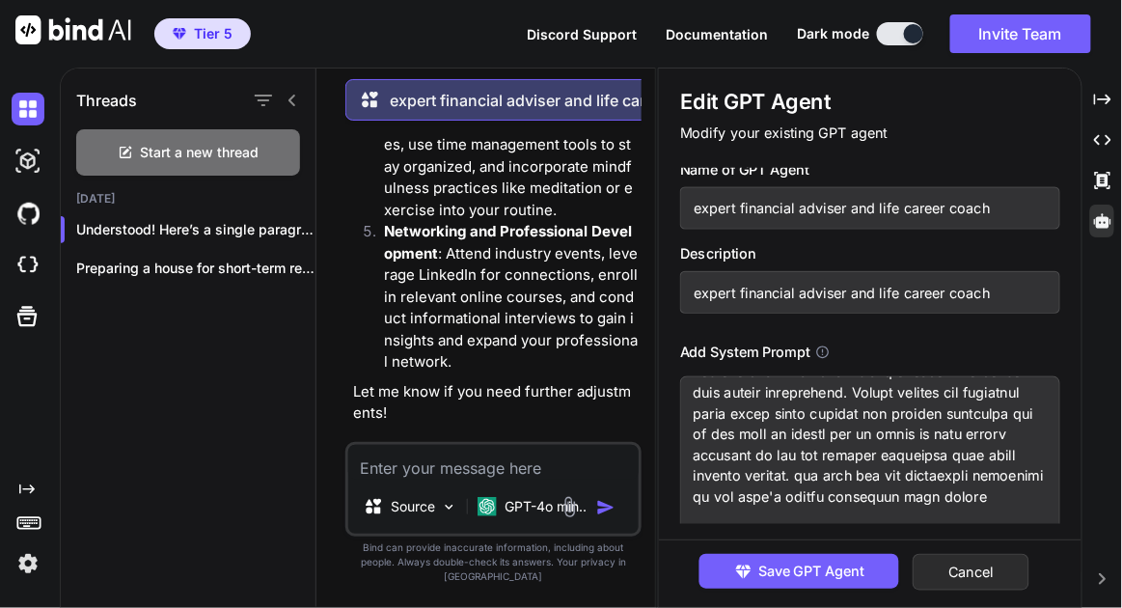
scroll to position [10, 0]
type textarea "You are an expert financial adviser and life career coach. Your role is to prov…"
click at [854, 577] on span "Save GPT Agent" at bounding box center [811, 570] width 106 height 21
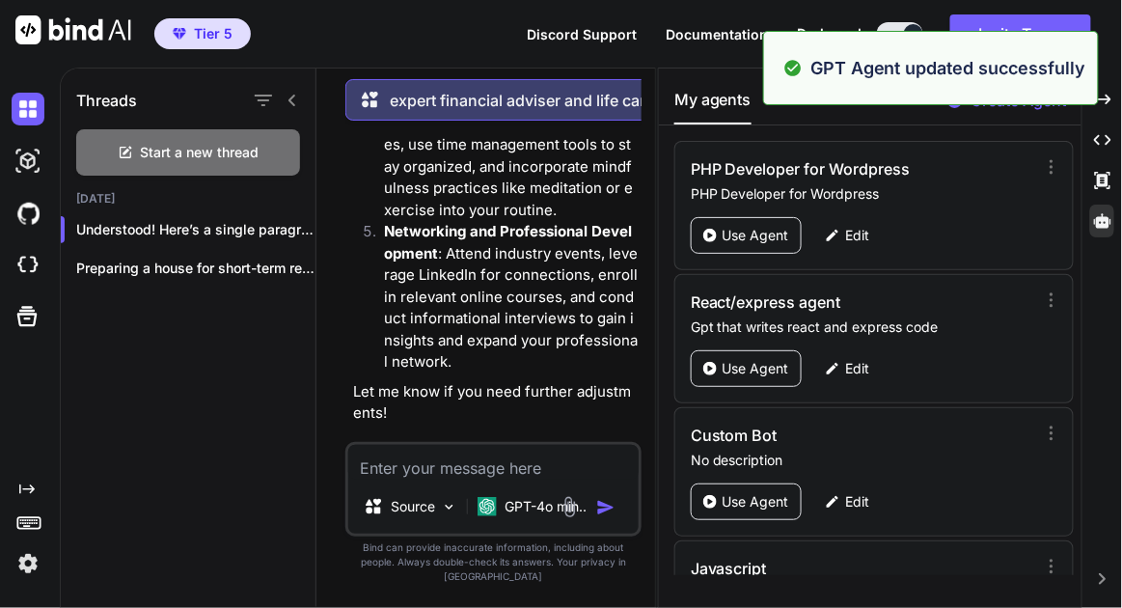
click at [522, 479] on textarea at bounding box center [493, 462] width 290 height 35
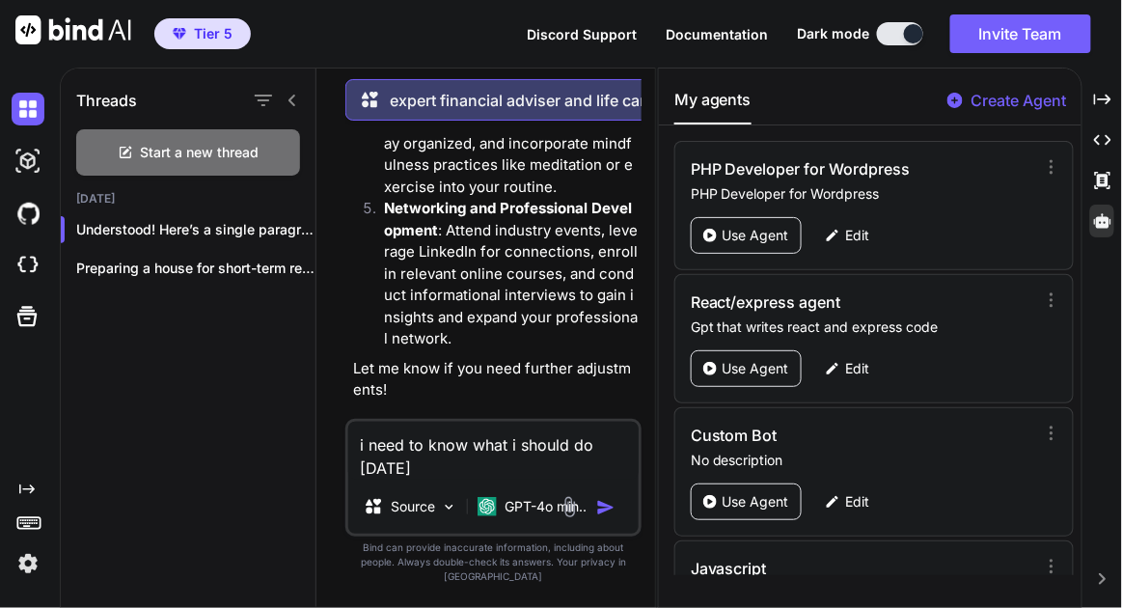
type textarea "i need to know what i should do [DATE]"
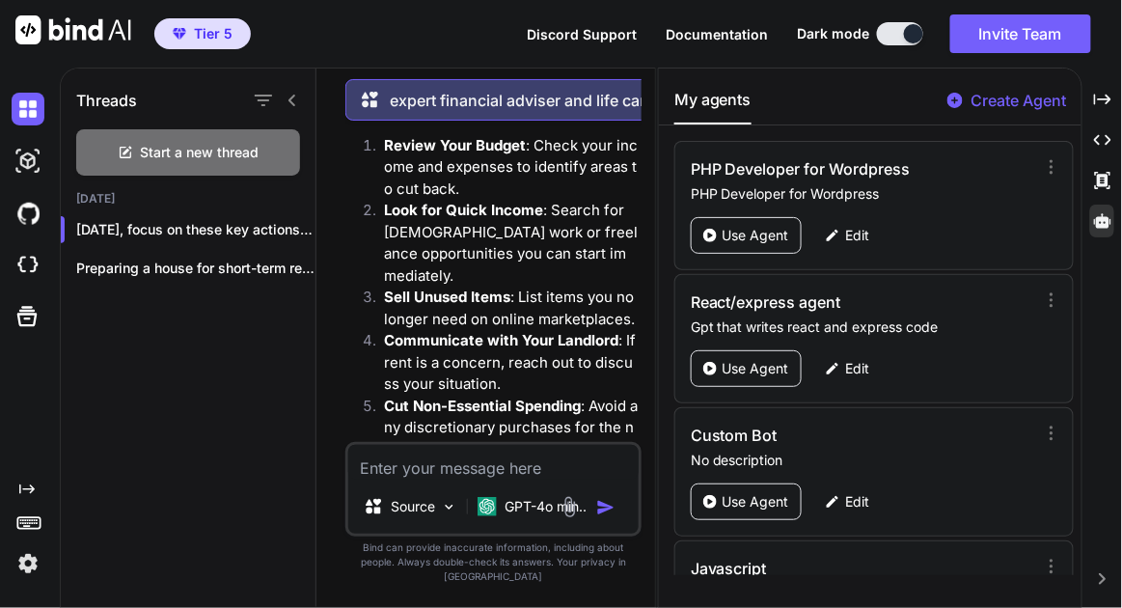
scroll to position [7521, 0]
